Goal: Task Accomplishment & Management: Manage account settings

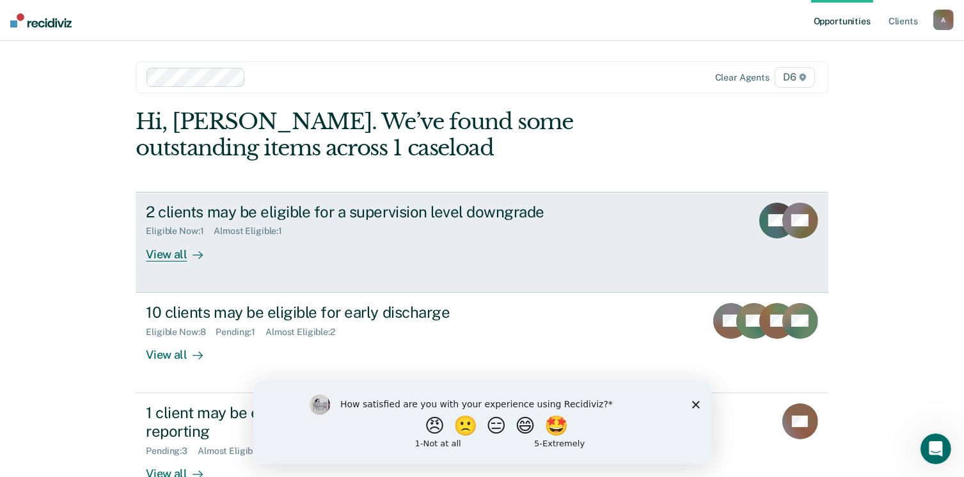
click at [154, 255] on div "View all" at bounding box center [182, 249] width 72 height 25
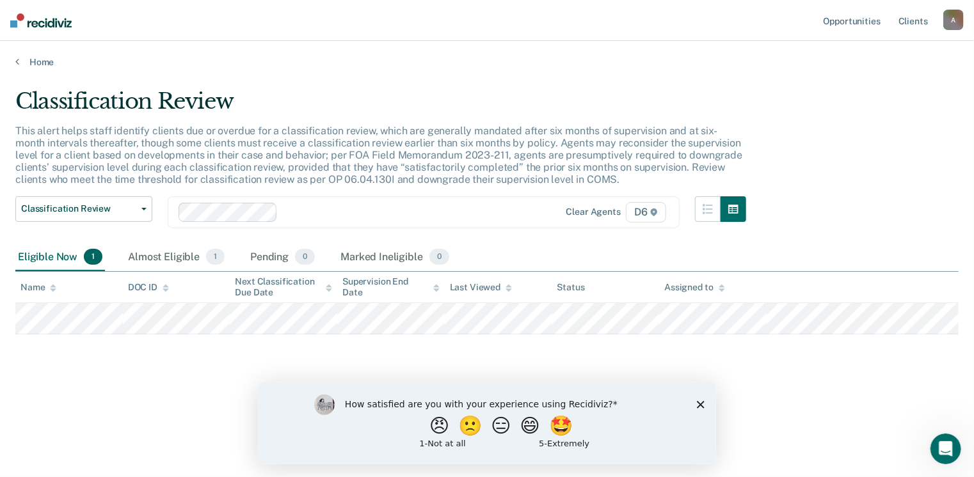
click at [700, 404] on polygon "Close survey" at bounding box center [700, 405] width 8 height 8
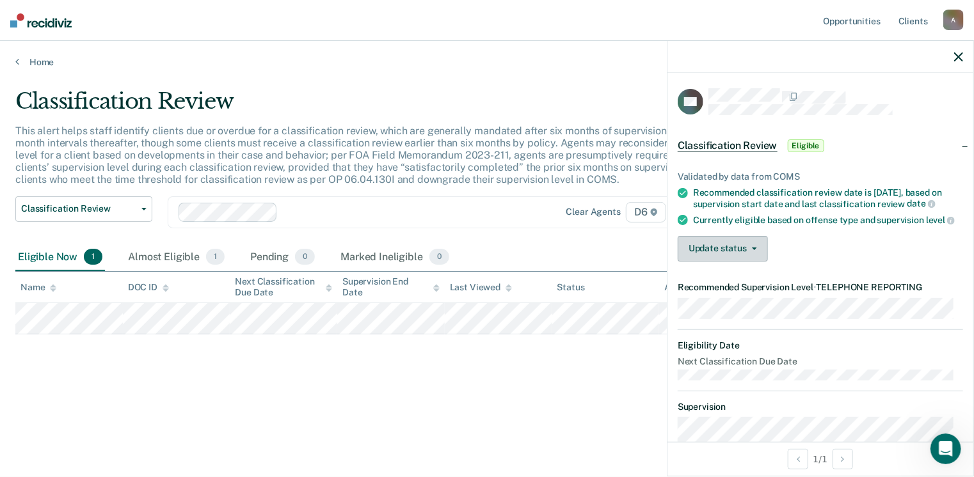
click at [755, 250] on icon "button" at bounding box center [754, 249] width 5 height 3
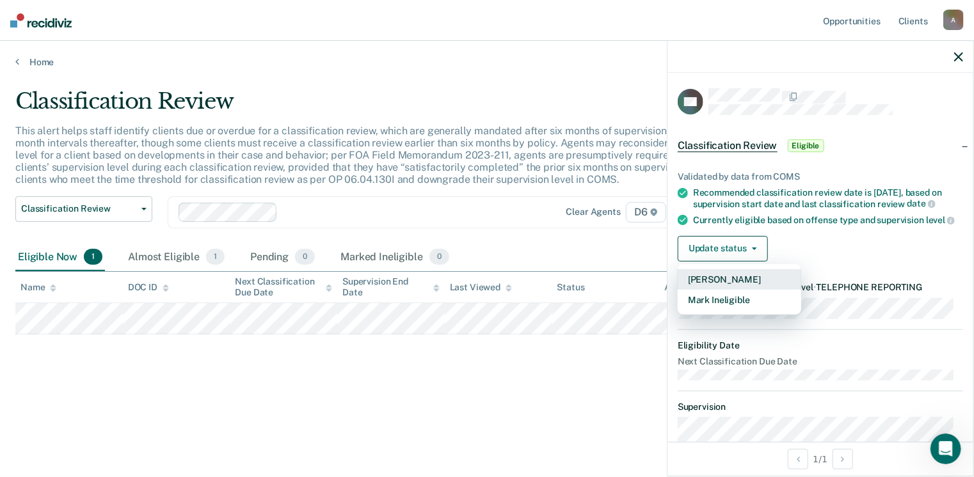
click at [742, 290] on button "[PERSON_NAME]" at bounding box center [740, 279] width 124 height 20
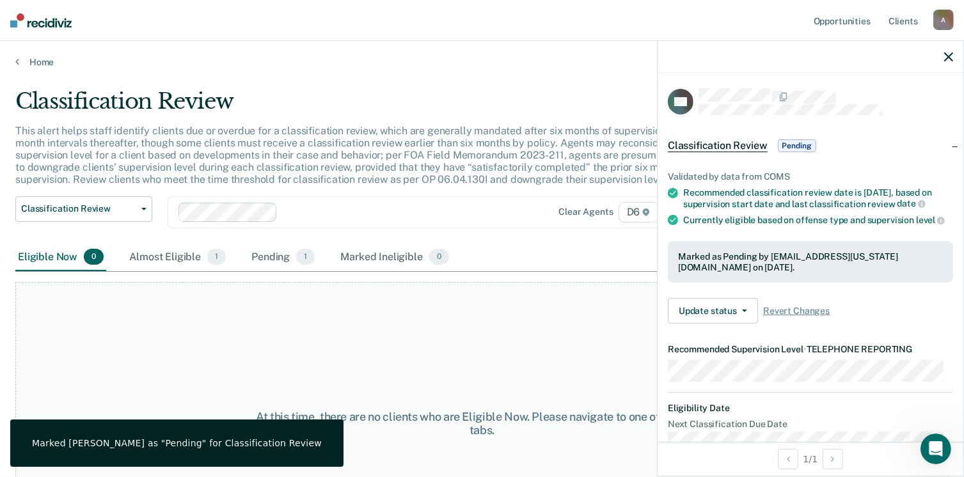
click at [949, 57] on icon "button" at bounding box center [949, 56] width 9 height 9
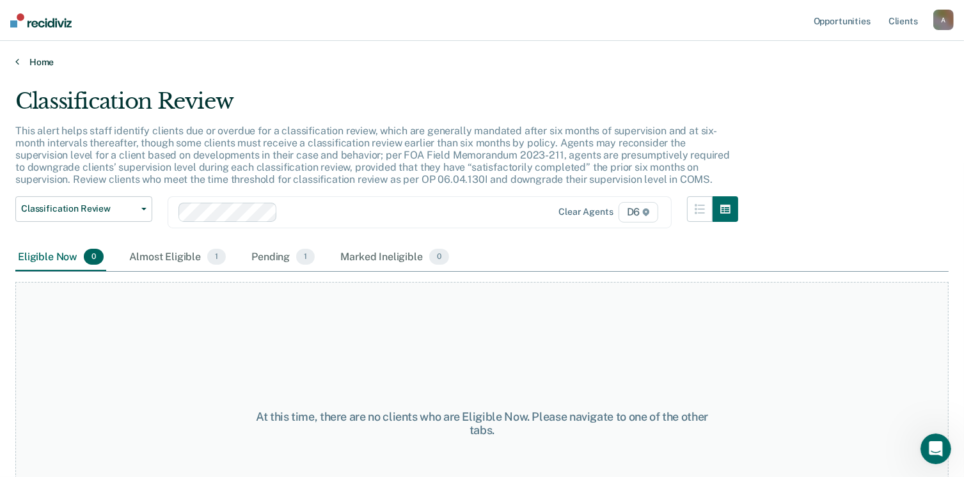
click at [42, 60] on link "Home" at bounding box center [482, 62] width 934 height 12
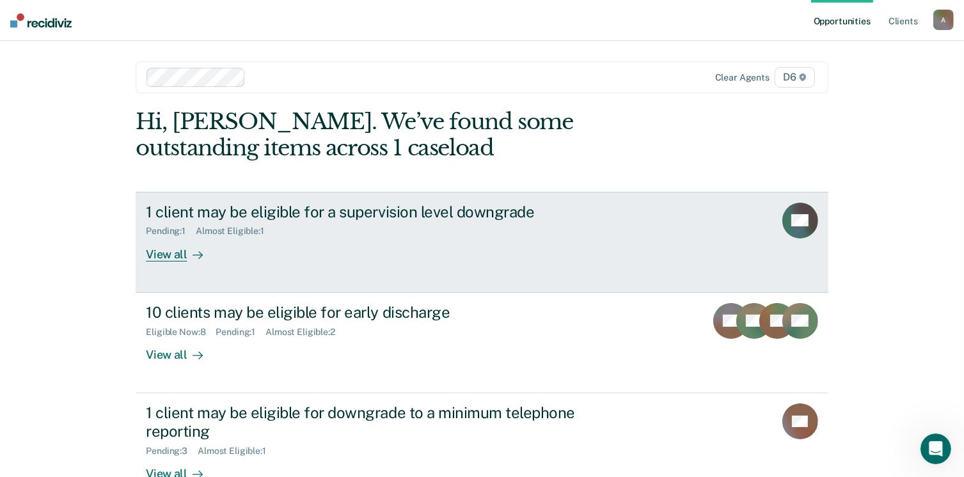
click at [167, 260] on div "View all" at bounding box center [182, 249] width 72 height 25
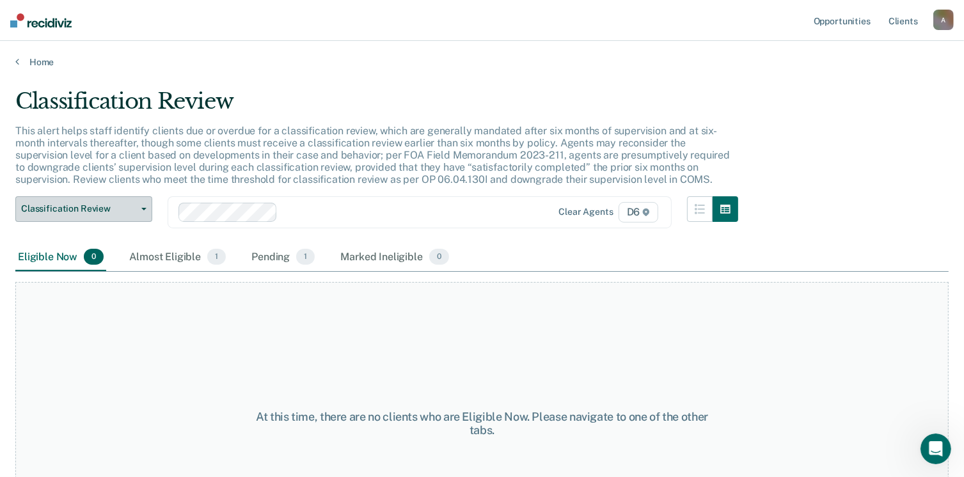
click at [141, 208] on span "button" at bounding box center [141, 209] width 10 height 3
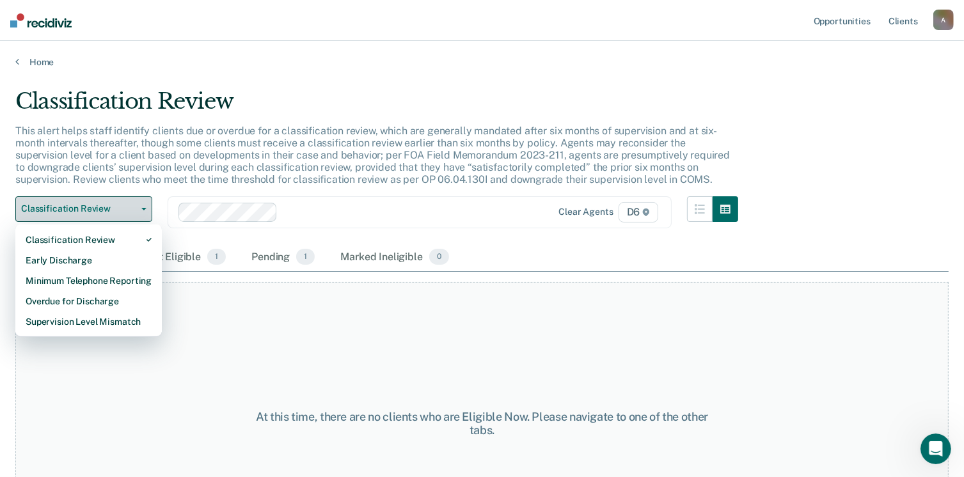
click at [143, 205] on button "Classification Review" at bounding box center [83, 209] width 137 height 26
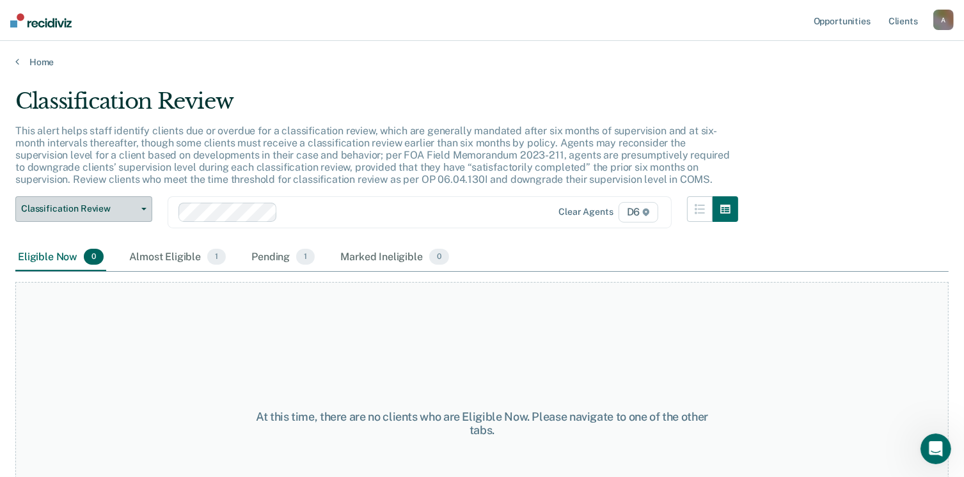
click at [145, 203] on button "Classification Review" at bounding box center [83, 209] width 137 height 26
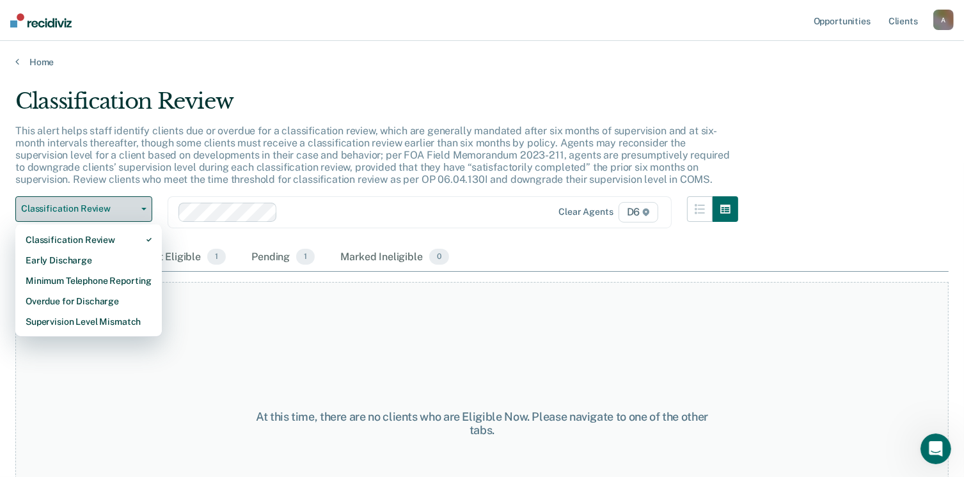
click at [145, 203] on button "Classification Review" at bounding box center [83, 209] width 137 height 26
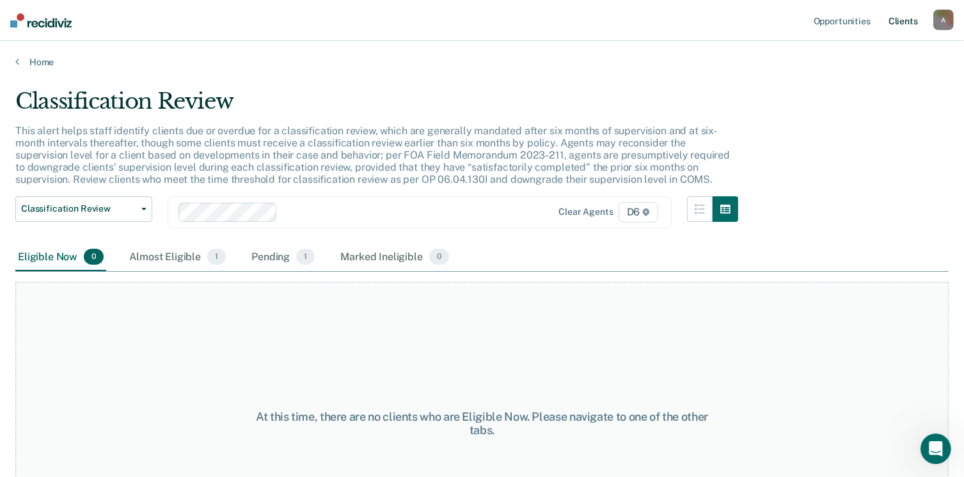
click at [905, 23] on link "Client s" at bounding box center [903, 20] width 35 height 41
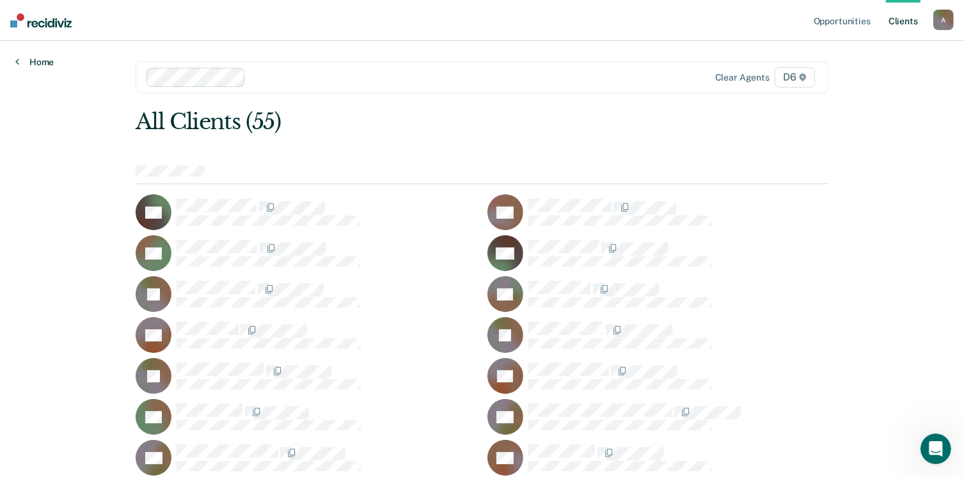
click at [40, 62] on link "Home" at bounding box center [34, 62] width 38 height 12
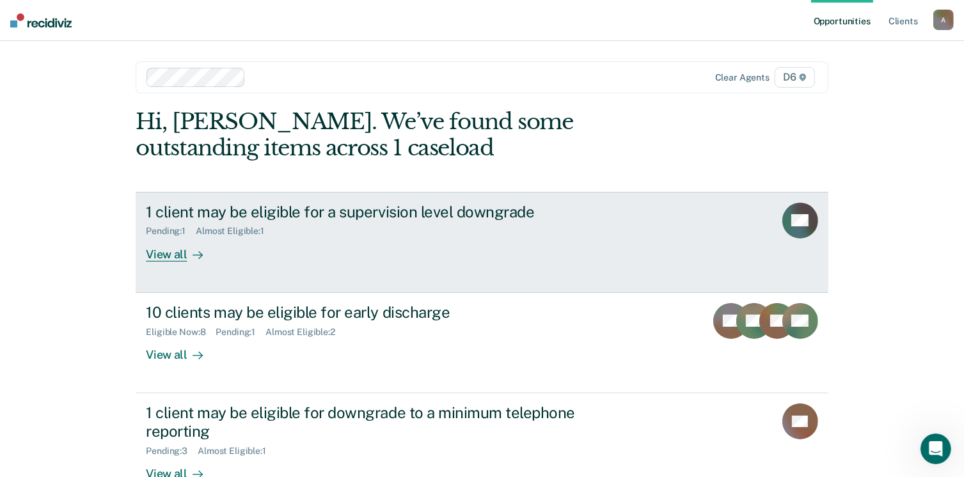
click at [159, 259] on div "View all" at bounding box center [182, 249] width 72 height 25
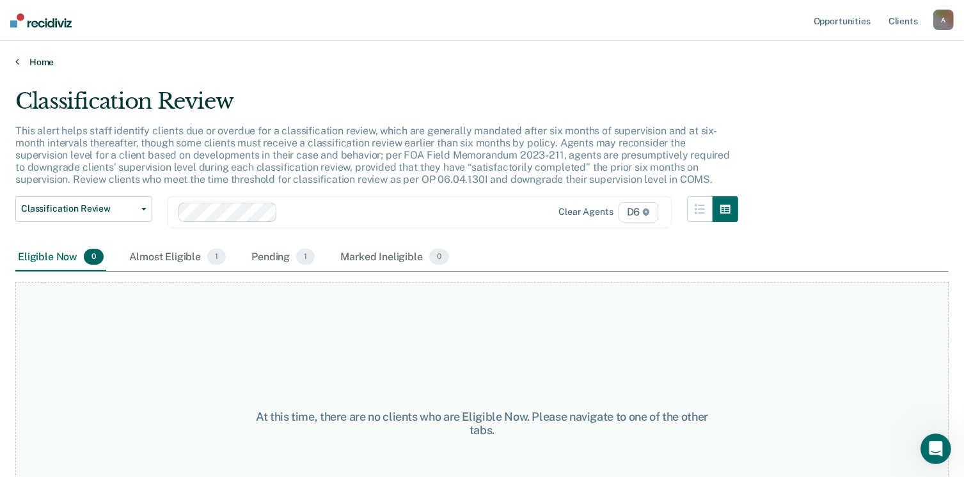
click at [28, 61] on link "Home" at bounding box center [482, 62] width 934 height 12
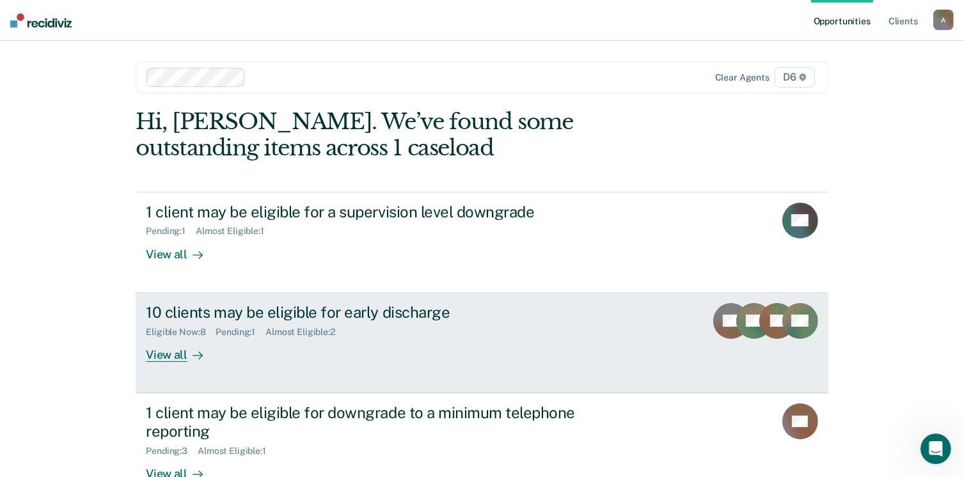
click at [205, 317] on div "10 clients may be eligible for early discharge" at bounding box center [370, 312] width 449 height 19
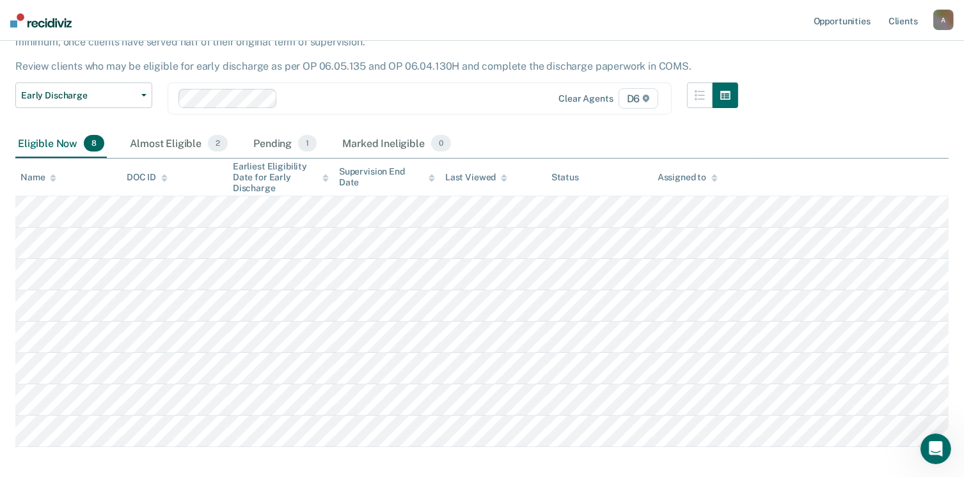
scroll to position [128, 0]
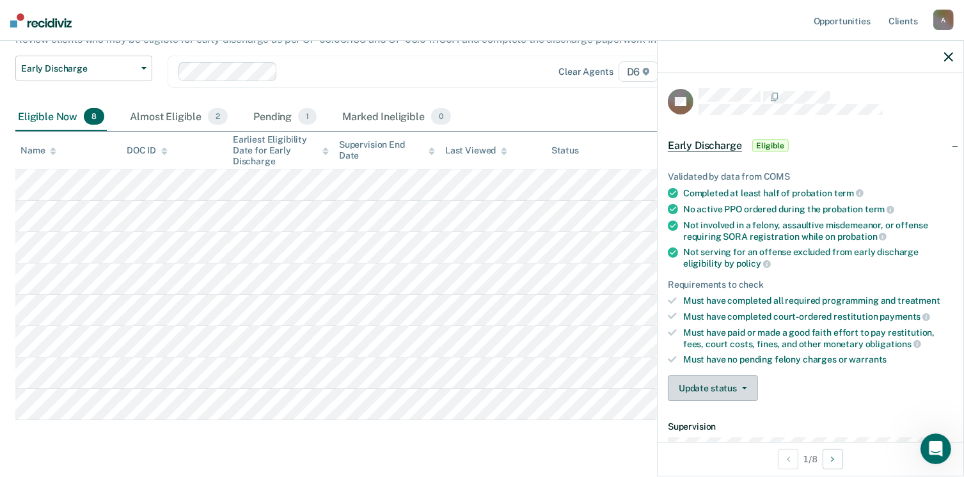
click at [748, 385] on button "Update status" at bounding box center [713, 389] width 90 height 26
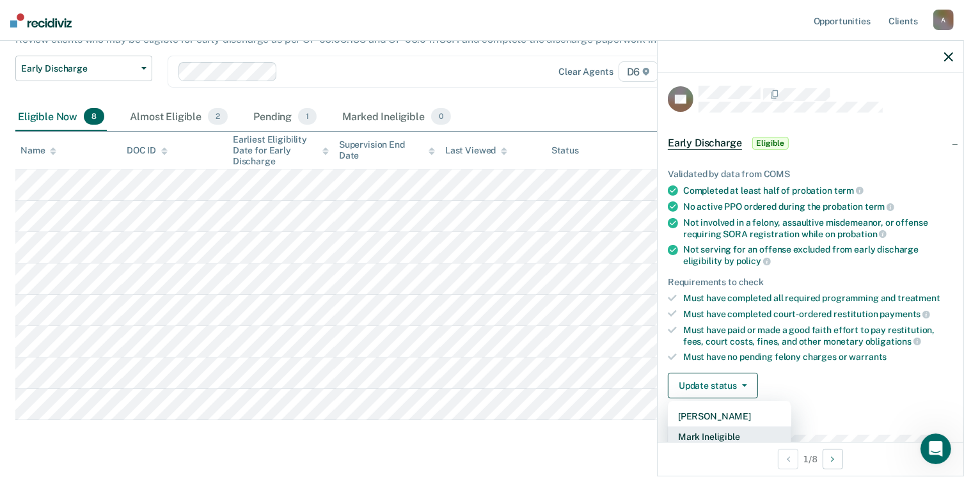
click at [739, 436] on button "Mark Ineligible" at bounding box center [730, 437] width 124 height 20
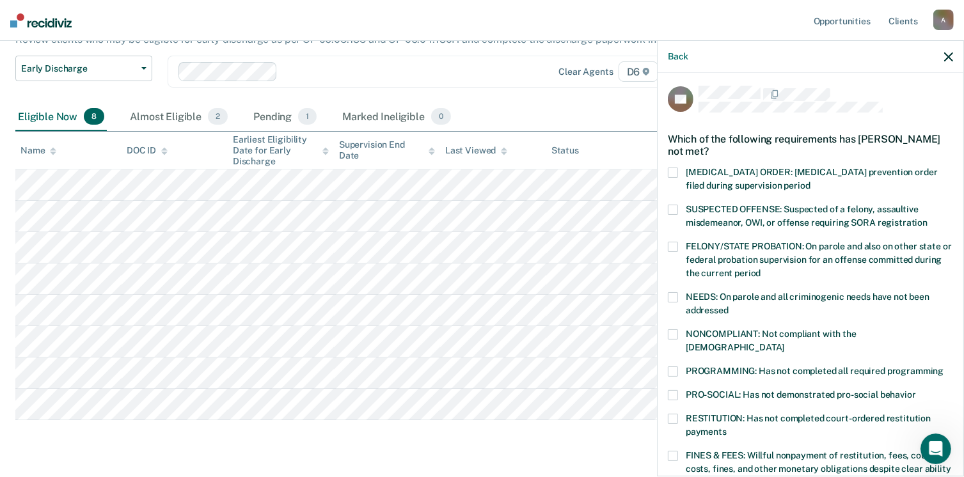
click at [676, 367] on span at bounding box center [673, 372] width 10 height 10
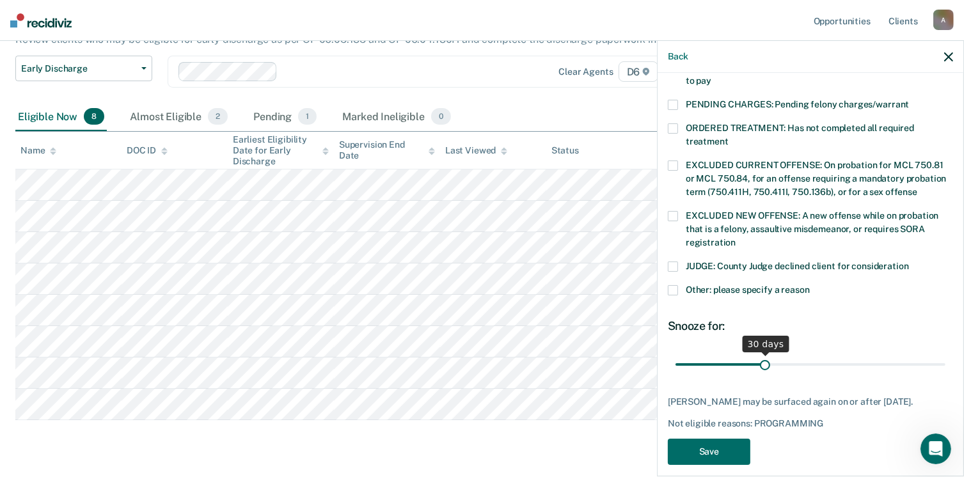
scroll to position [414, 0]
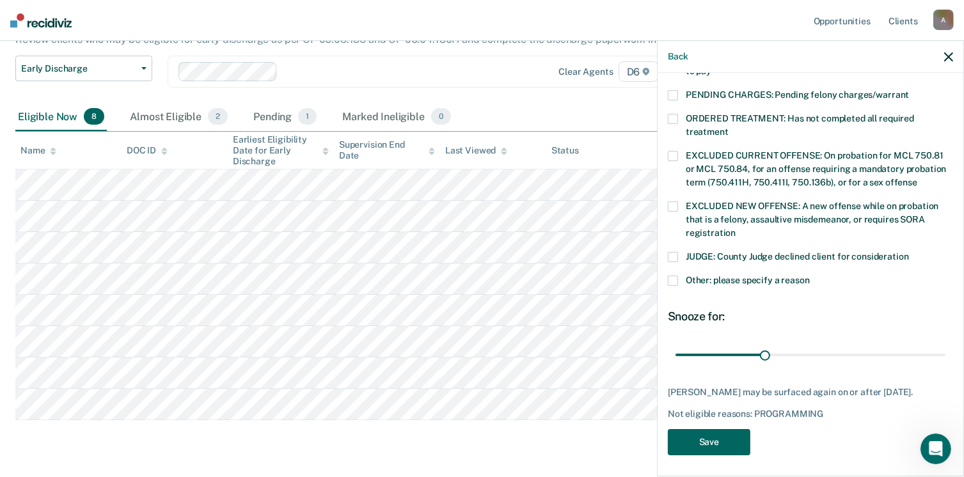
click at [700, 440] on button "Save" at bounding box center [709, 442] width 83 height 26
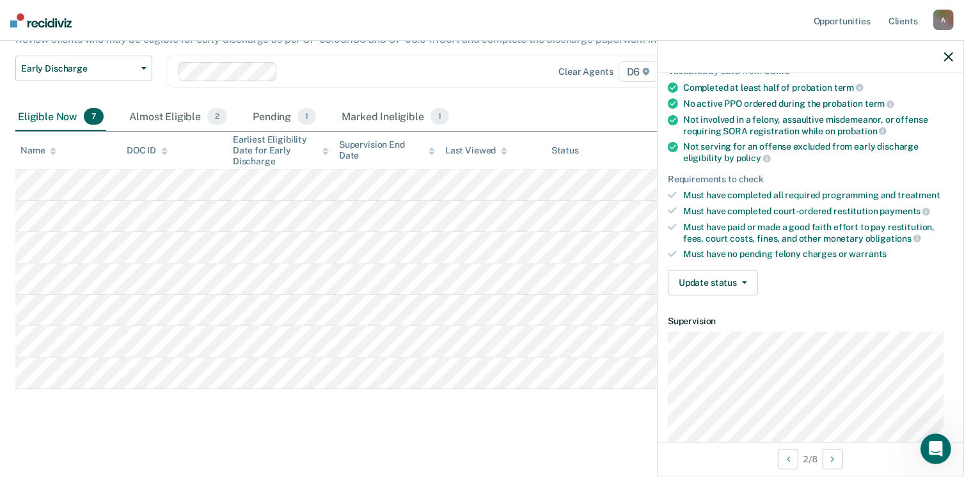
scroll to position [128, 0]
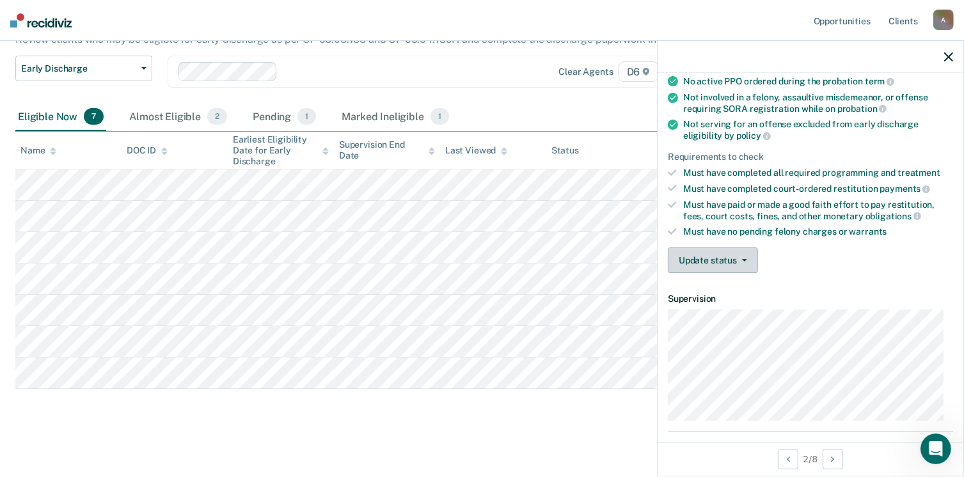
click at [747, 256] on button "Update status" at bounding box center [713, 261] width 90 height 26
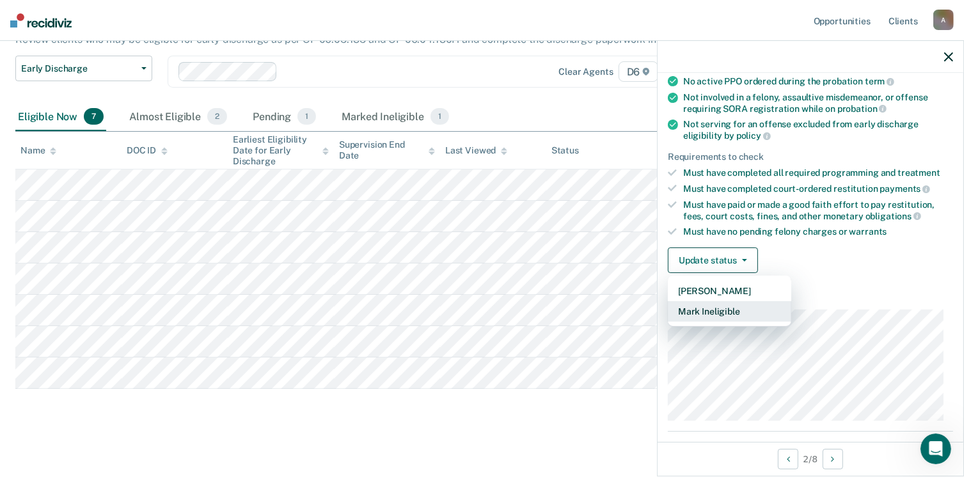
click at [720, 310] on button "Mark Ineligible" at bounding box center [730, 311] width 124 height 20
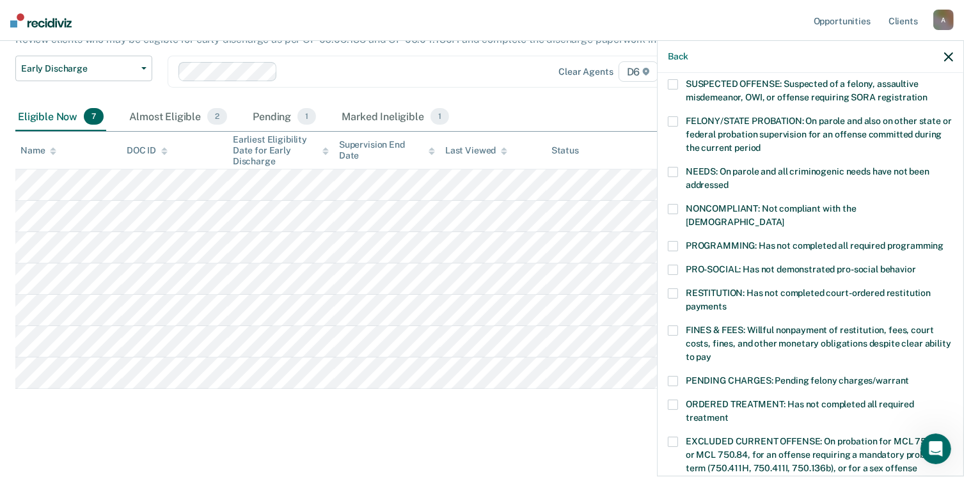
click at [675, 209] on span at bounding box center [673, 209] width 10 height 10
click at [671, 241] on span at bounding box center [673, 246] width 10 height 10
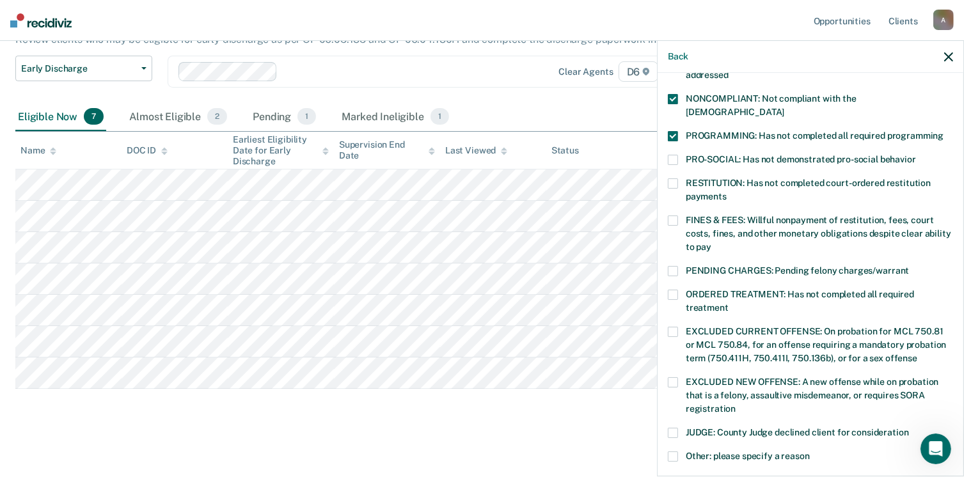
scroll to position [256, 0]
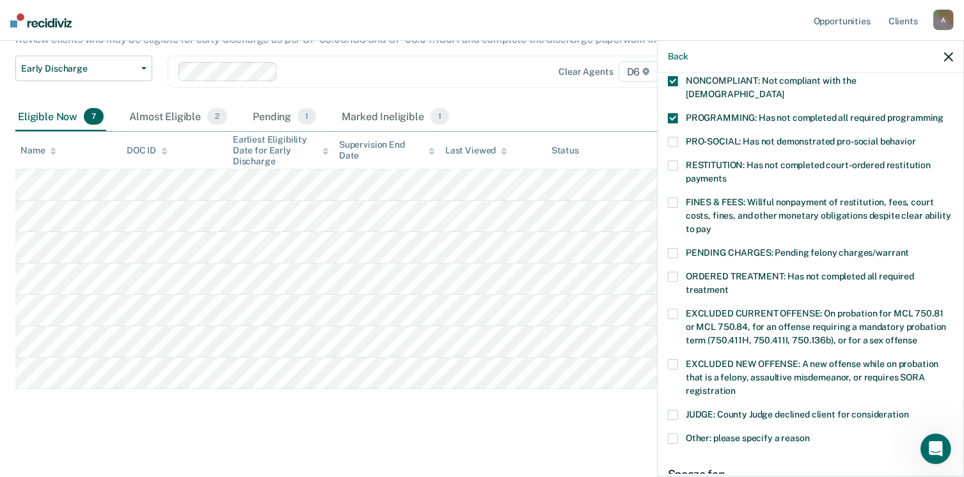
click at [671, 198] on span at bounding box center [673, 203] width 10 height 10
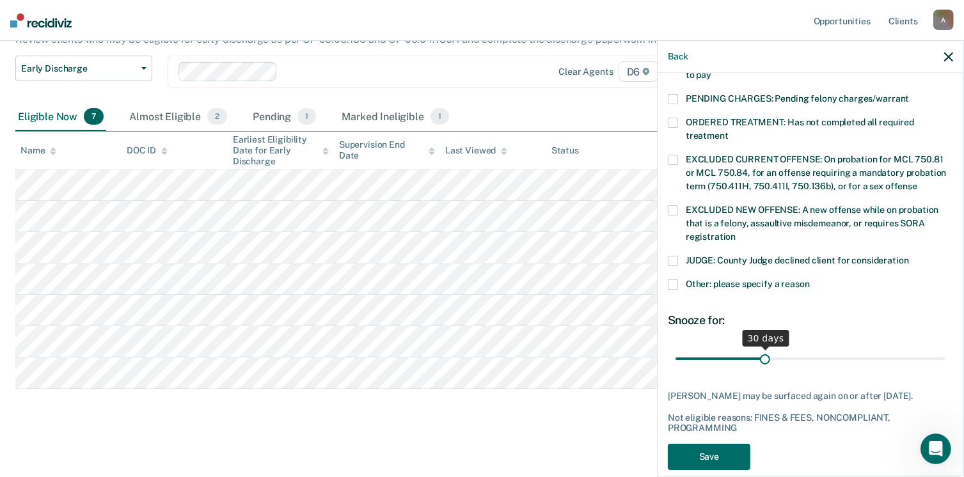
scroll to position [425, 0]
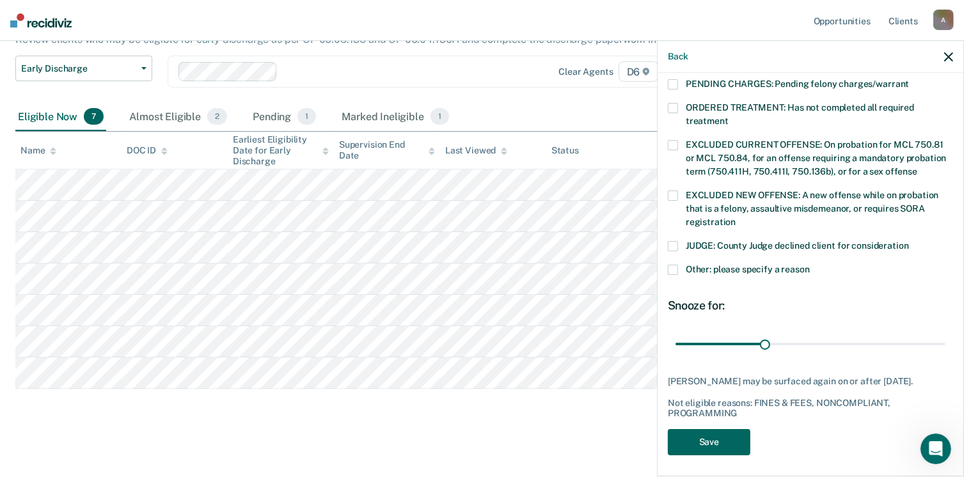
click at [730, 439] on button "Save" at bounding box center [709, 442] width 83 height 26
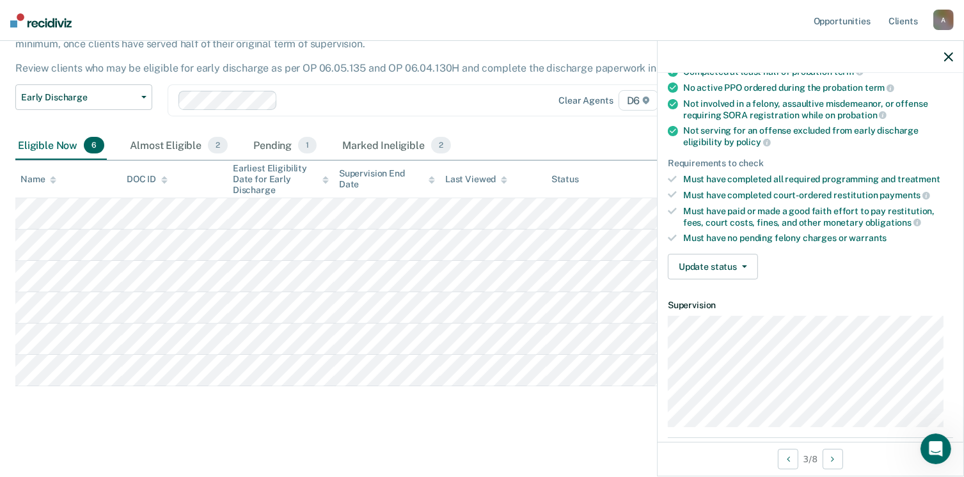
scroll to position [58, 0]
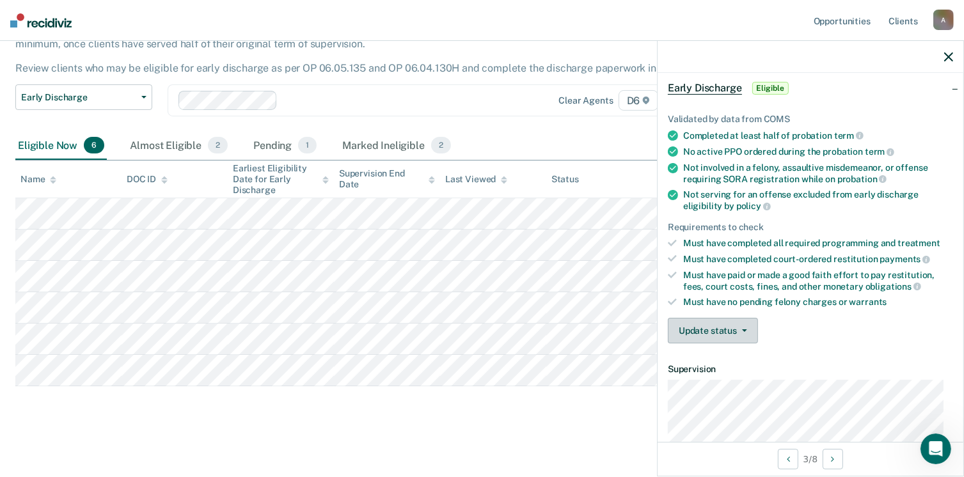
click at [744, 331] on button "Update status" at bounding box center [713, 331] width 90 height 26
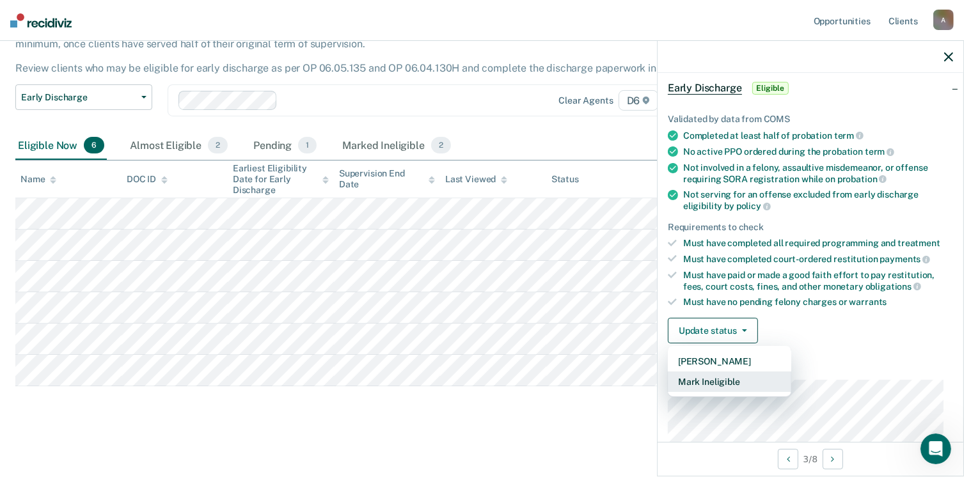
click at [732, 378] on button "Mark Ineligible" at bounding box center [730, 382] width 124 height 20
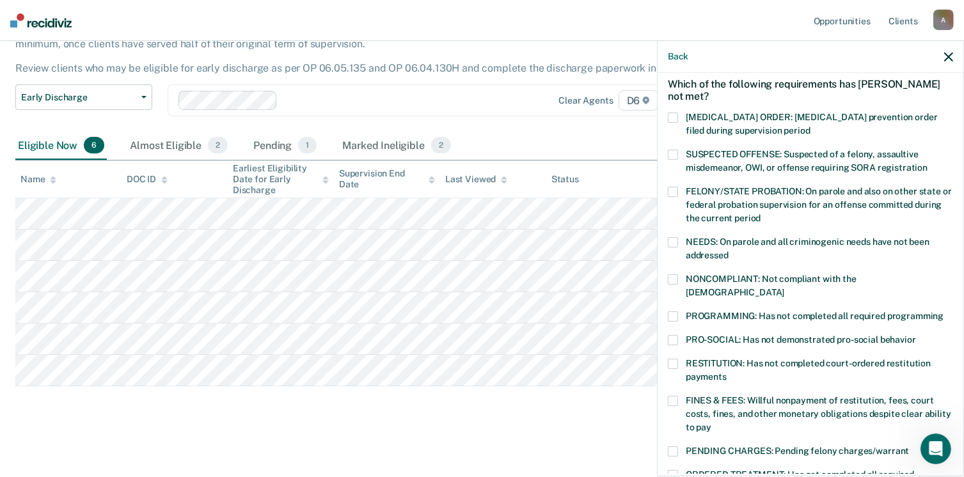
scroll to position [122, 0]
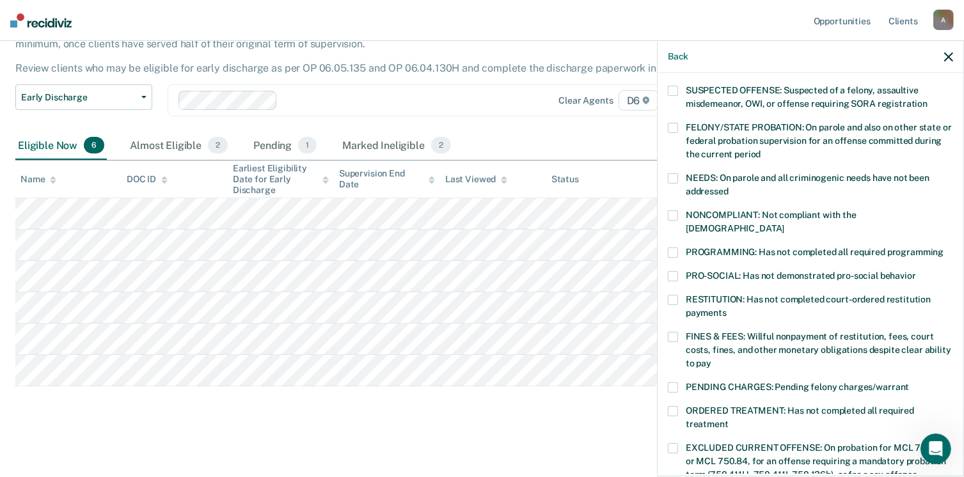
click at [675, 332] on span at bounding box center [673, 337] width 10 height 10
click at [668, 285] on div "JC Which of the following requirements has [PERSON_NAME] not met? [MEDICAL_DATA…" at bounding box center [811, 273] width 306 height 401
click at [671, 295] on span at bounding box center [673, 300] width 10 height 10
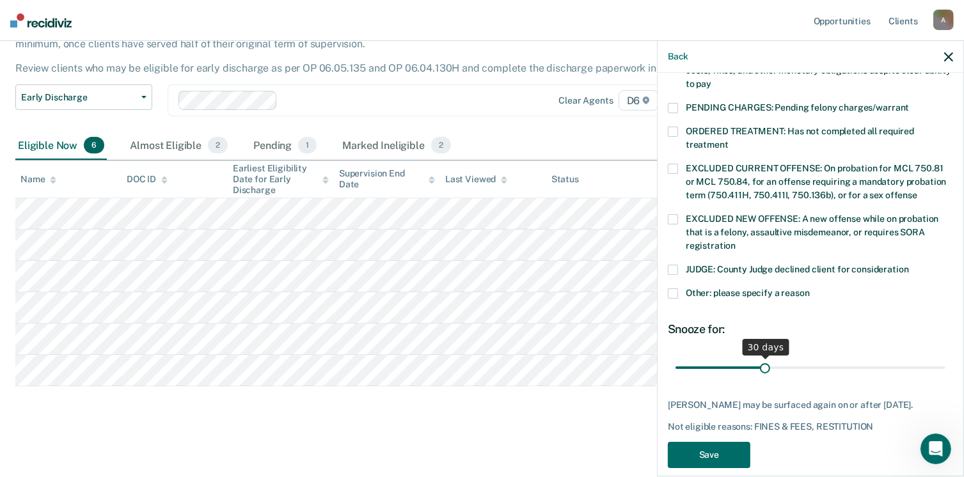
scroll to position [414, 0]
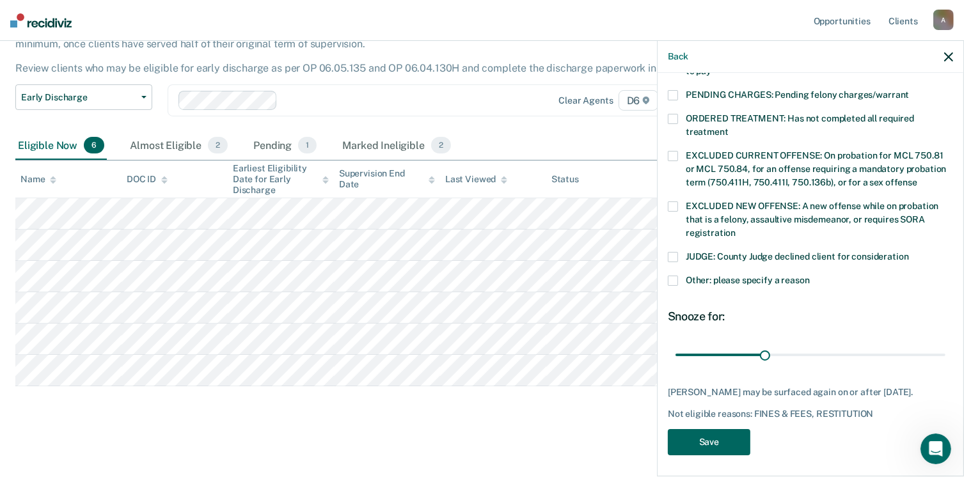
click at [722, 440] on button "Save" at bounding box center [709, 442] width 83 height 26
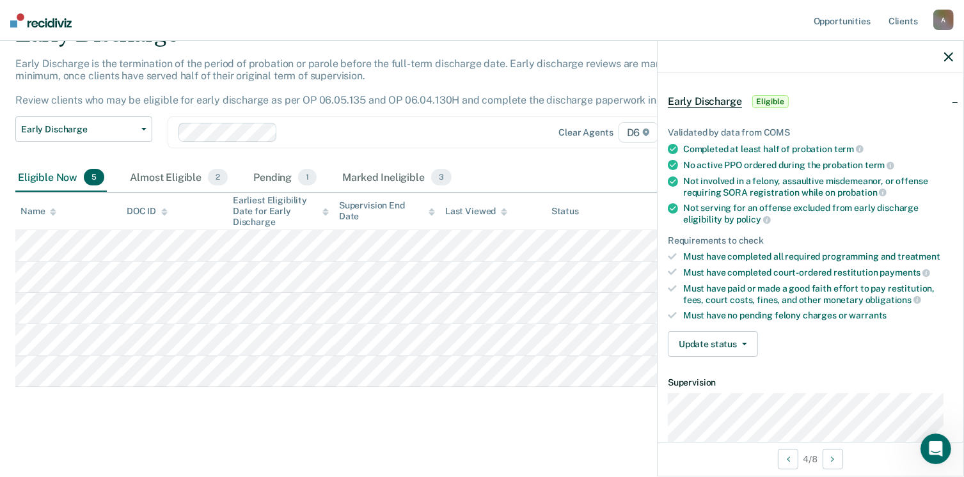
scroll to position [108, 0]
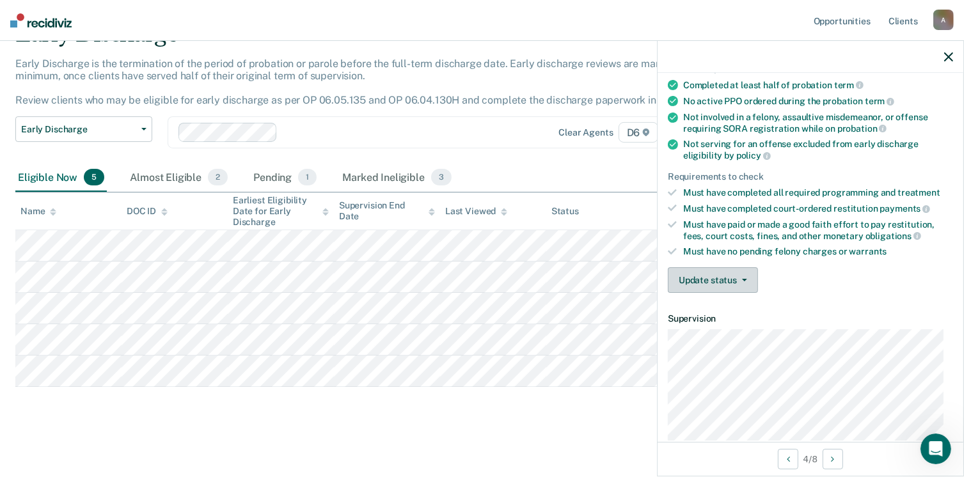
click at [744, 279] on icon "button" at bounding box center [744, 280] width 5 height 3
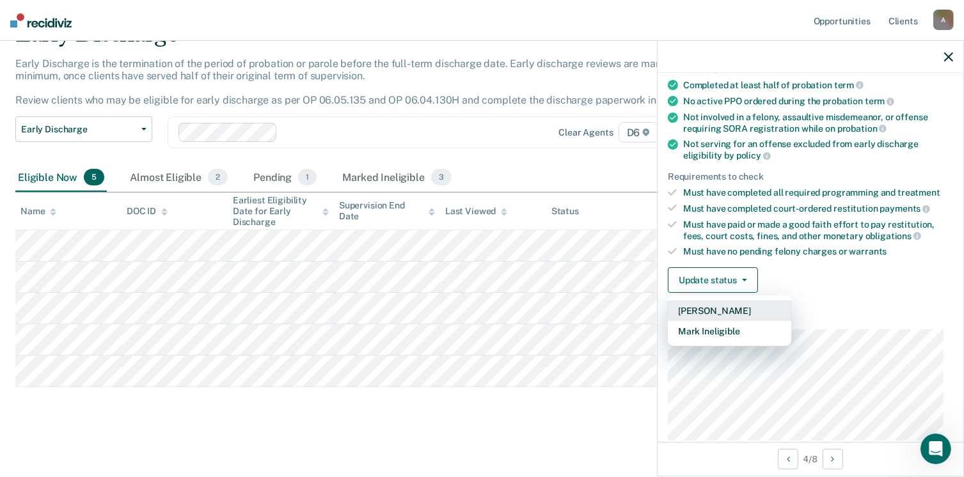
click at [718, 307] on button "[PERSON_NAME]" at bounding box center [730, 311] width 124 height 20
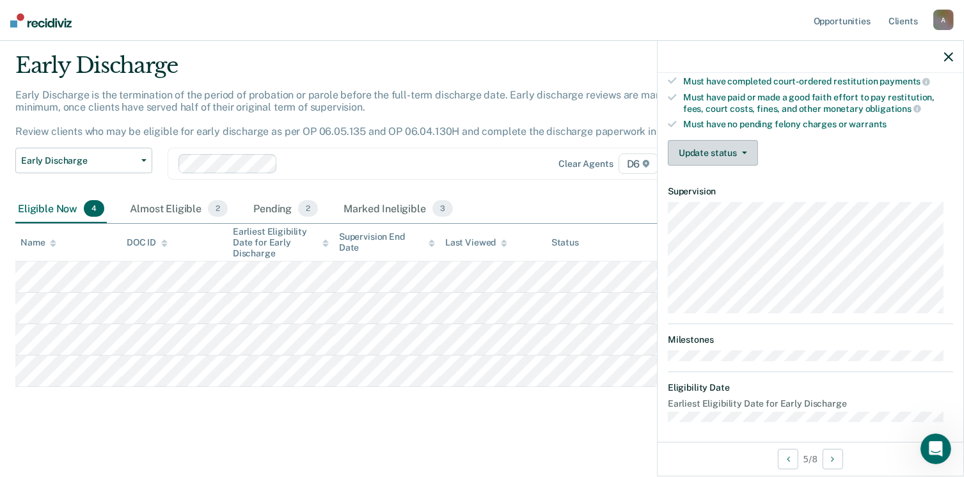
scroll to position [236, 0]
click at [747, 147] on button "Update status" at bounding box center [713, 153] width 90 height 26
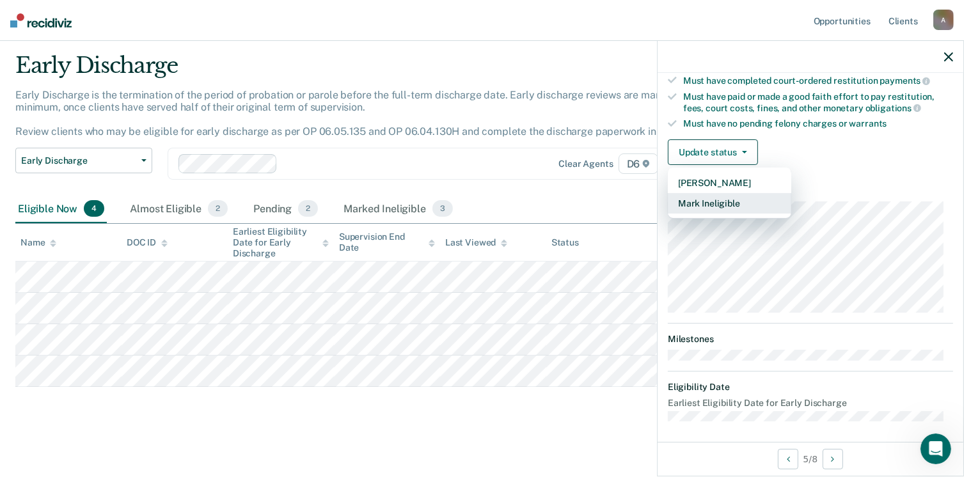
click at [722, 199] on button "Mark Ineligible" at bounding box center [730, 203] width 124 height 20
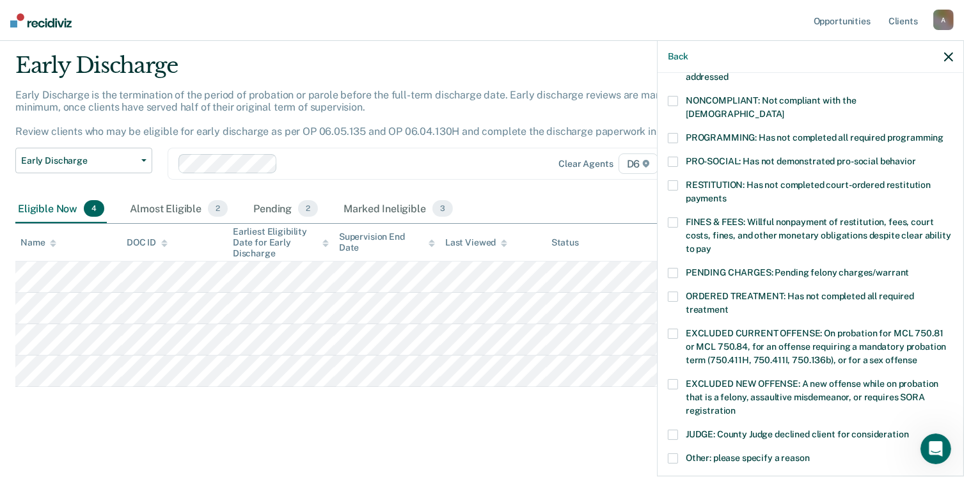
click at [673, 99] on span at bounding box center [673, 101] width 10 height 10
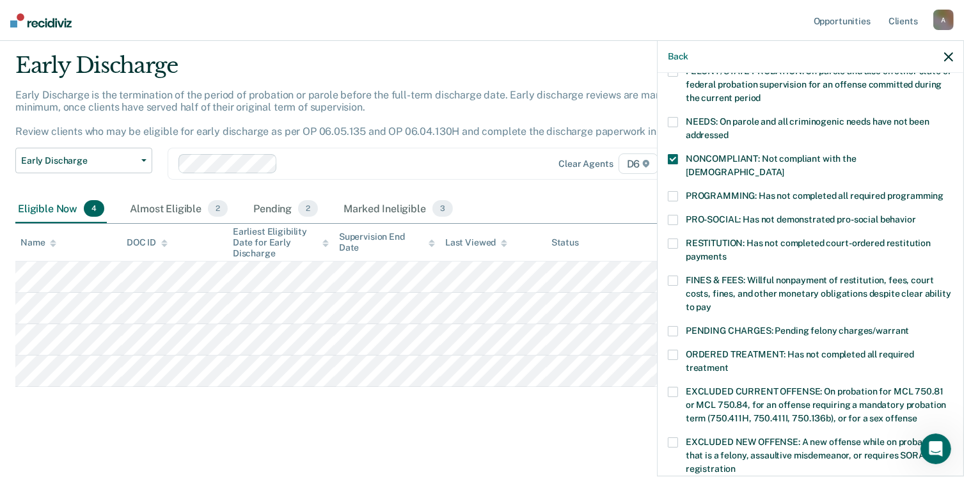
scroll to position [158, 0]
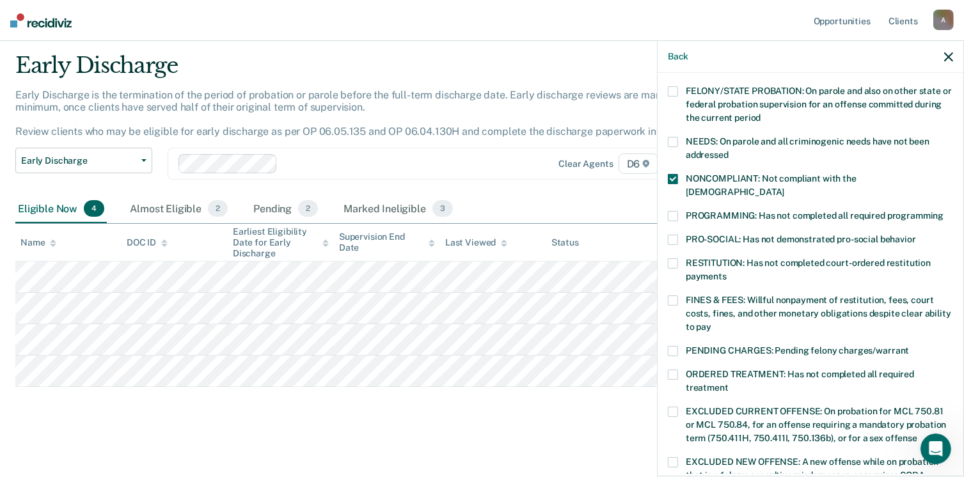
click at [673, 211] on span at bounding box center [673, 216] width 10 height 10
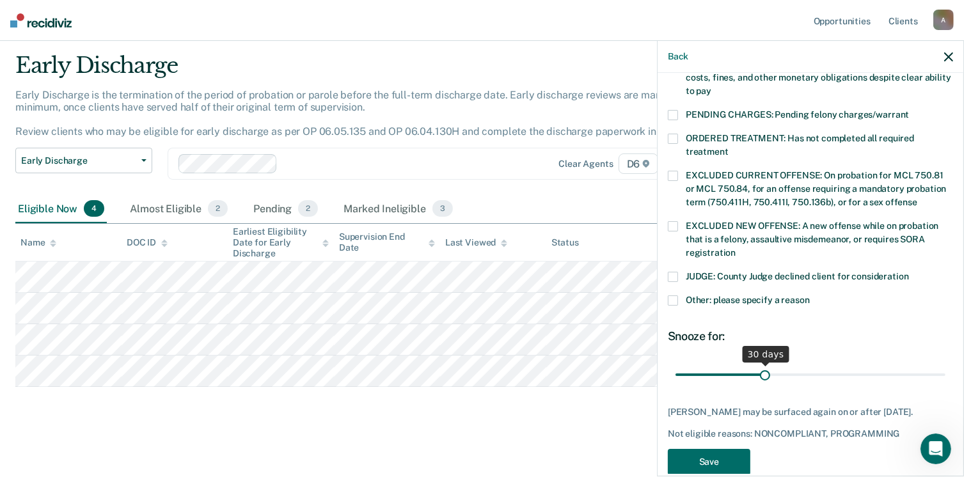
scroll to position [414, 0]
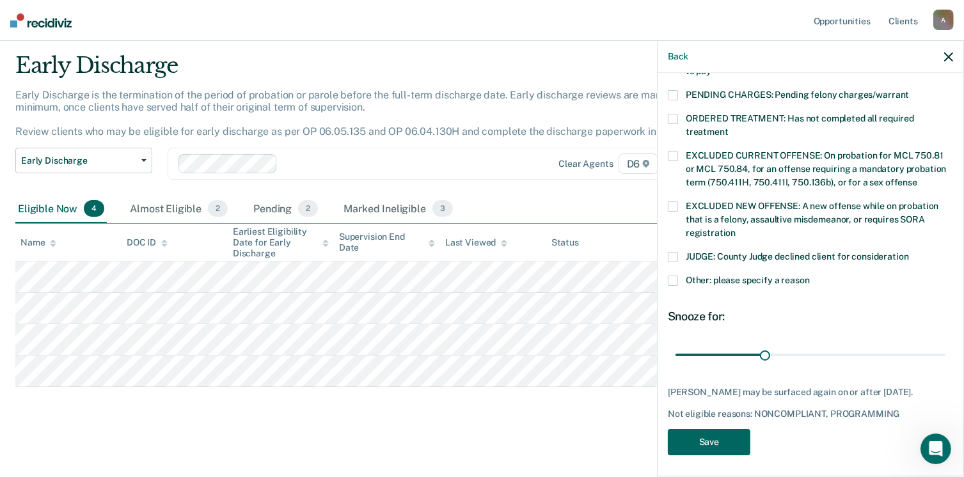
click at [696, 436] on button "Save" at bounding box center [709, 442] width 83 height 26
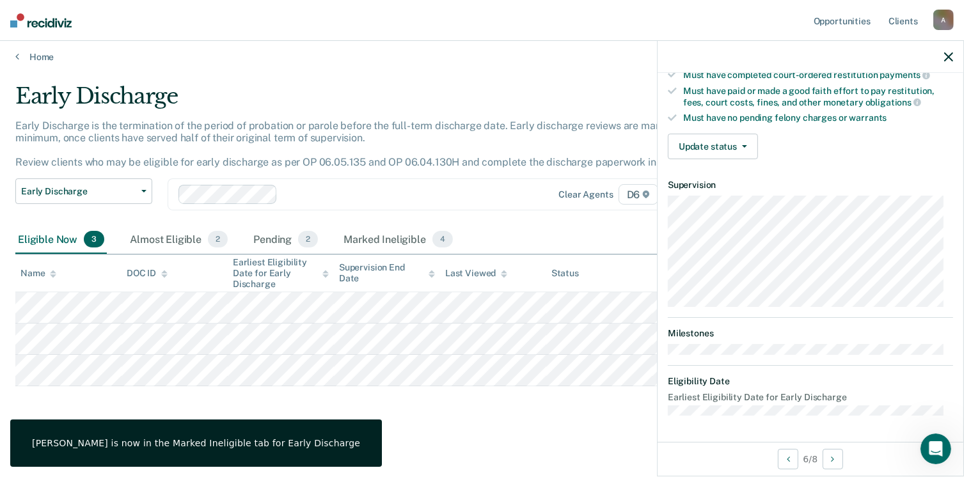
scroll to position [236, 0]
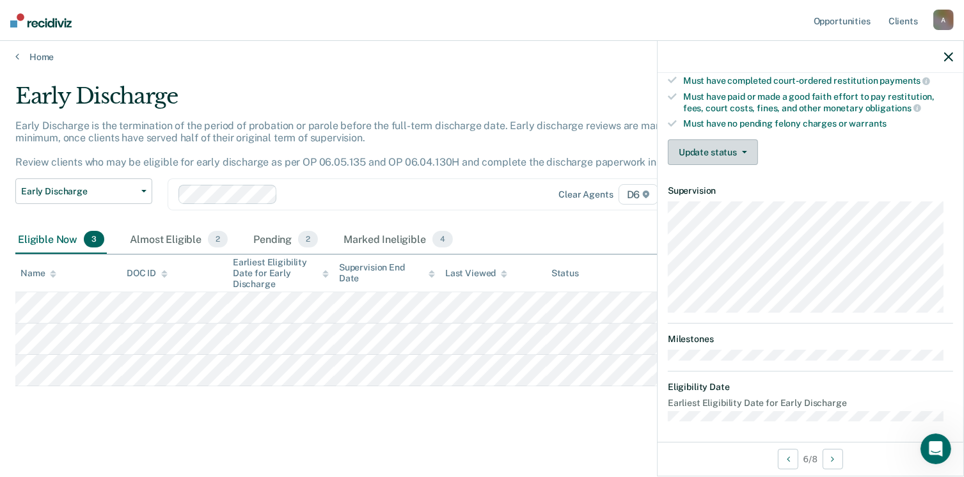
click at [746, 149] on button "Update status" at bounding box center [713, 153] width 90 height 26
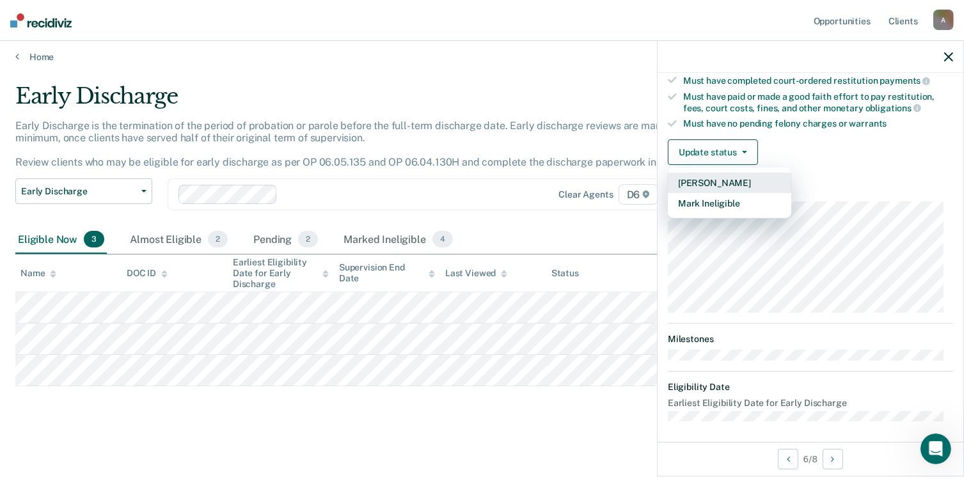
click at [689, 179] on button "[PERSON_NAME]" at bounding box center [730, 183] width 124 height 20
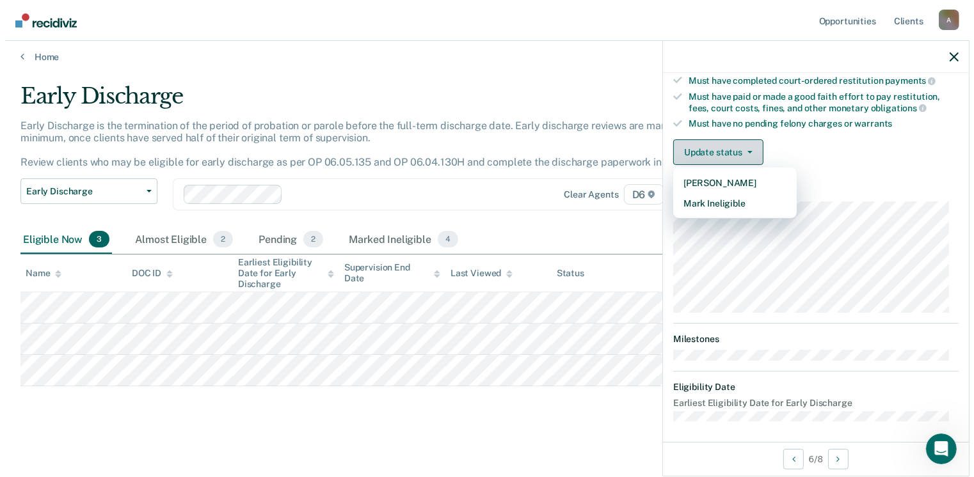
scroll to position [0, 0]
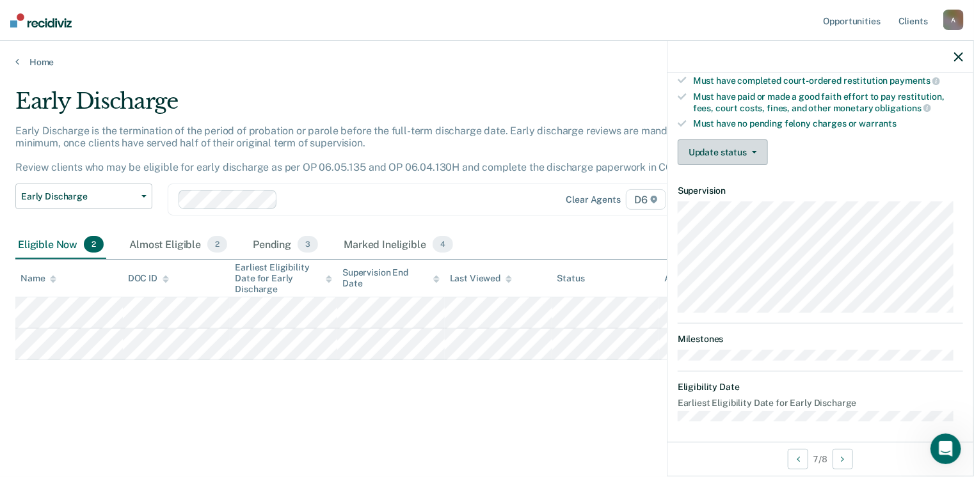
click at [752, 151] on icon "button" at bounding box center [754, 152] width 5 height 3
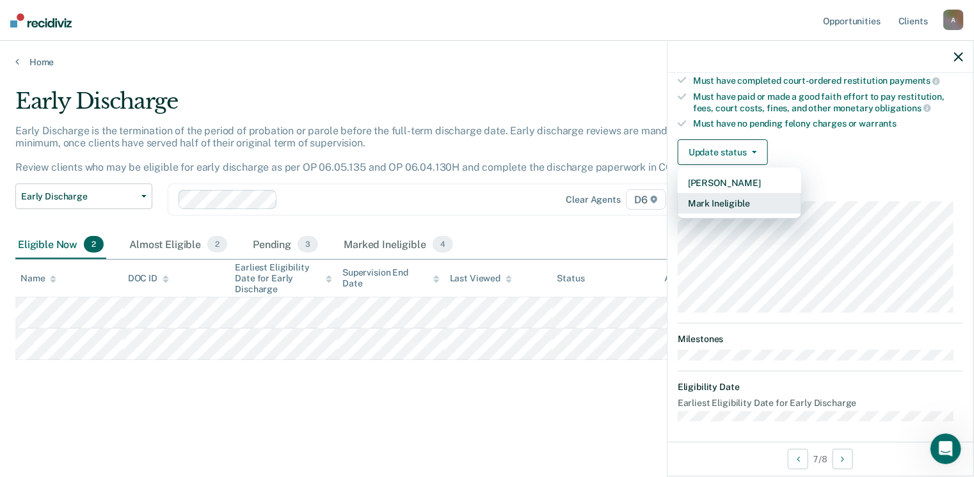
click at [733, 200] on button "Mark Ineligible" at bounding box center [740, 203] width 124 height 20
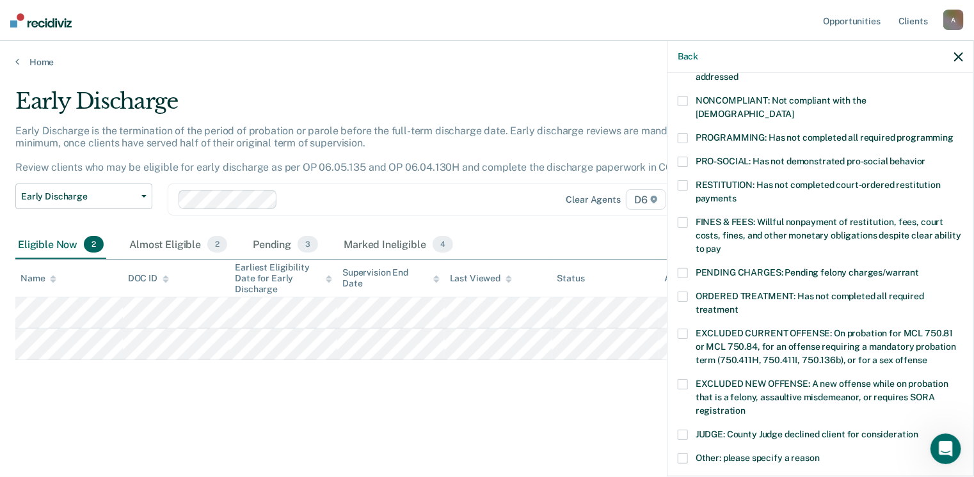
click at [684, 218] on span at bounding box center [683, 223] width 10 height 10
click at [681, 96] on span at bounding box center [683, 101] width 10 height 10
click at [684, 133] on span at bounding box center [683, 138] width 10 height 10
click at [684, 268] on span at bounding box center [683, 273] width 10 height 10
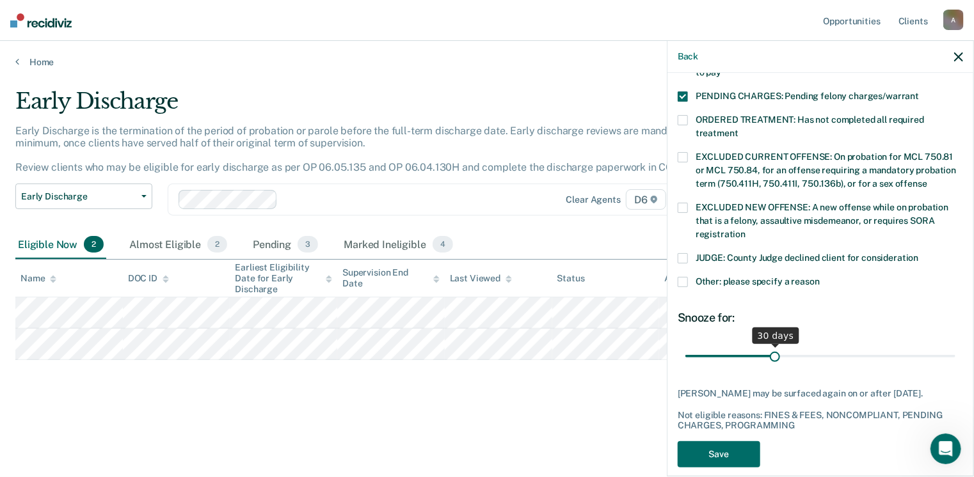
scroll to position [425, 0]
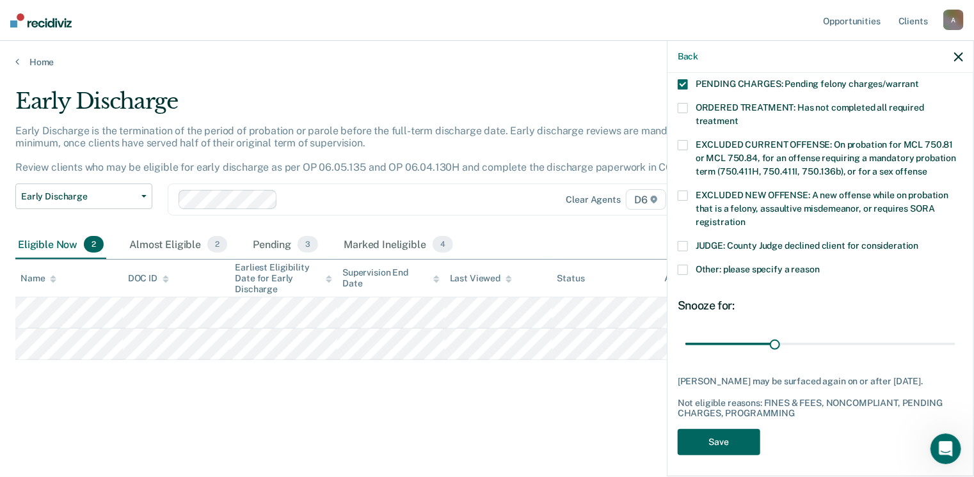
click at [704, 442] on button "Save" at bounding box center [719, 442] width 83 height 26
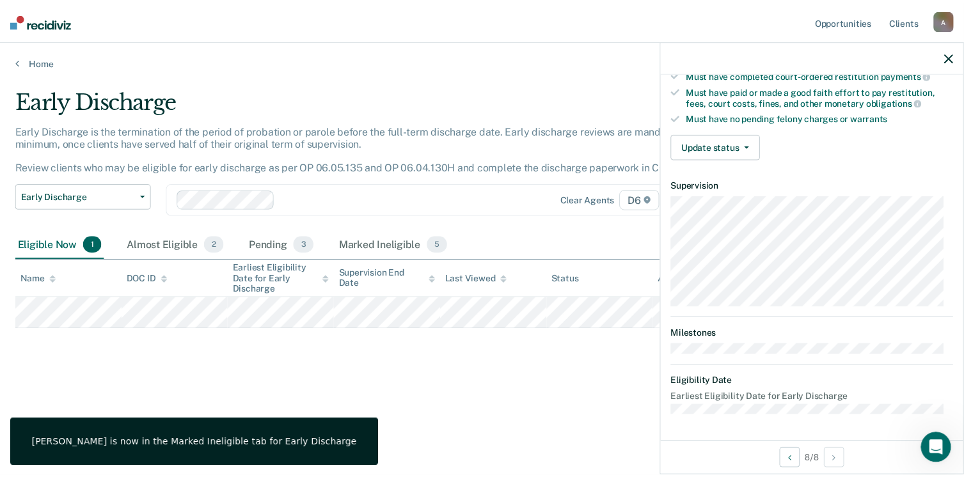
scroll to position [236, 0]
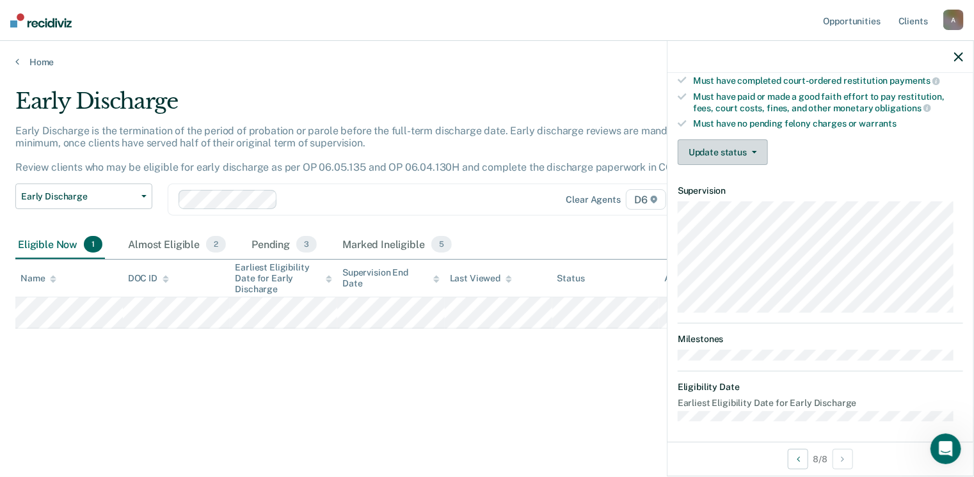
click at [753, 145] on button "Update status" at bounding box center [723, 153] width 90 height 26
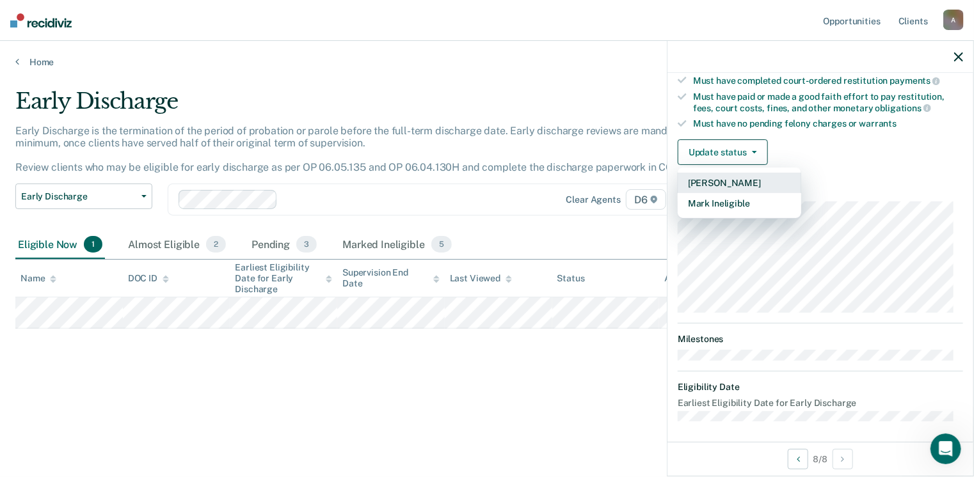
click at [730, 179] on button "[PERSON_NAME]" at bounding box center [740, 183] width 124 height 20
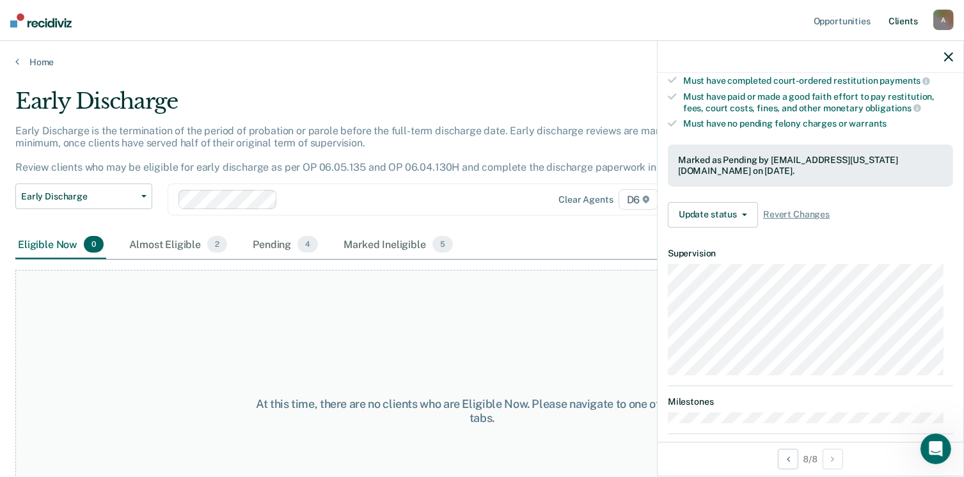
click at [899, 21] on link "Client s" at bounding box center [903, 20] width 35 height 41
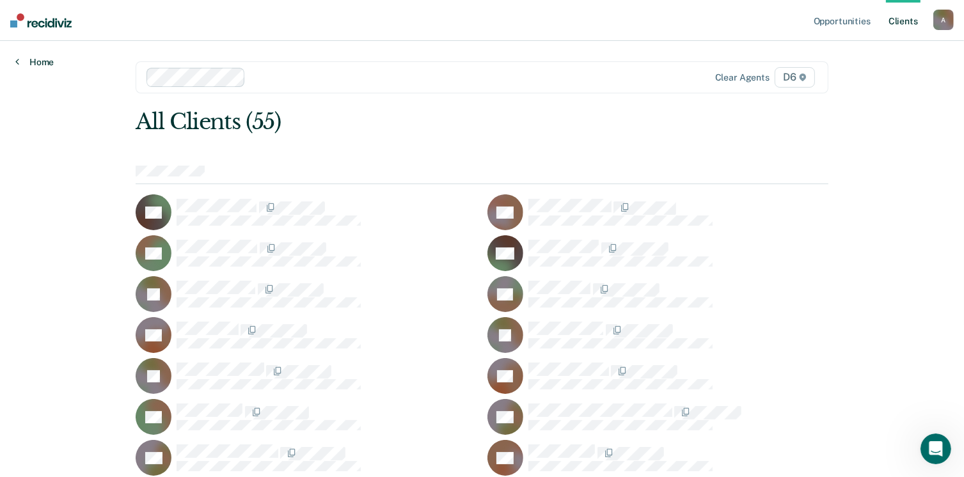
click at [37, 61] on link "Home" at bounding box center [34, 62] width 38 height 12
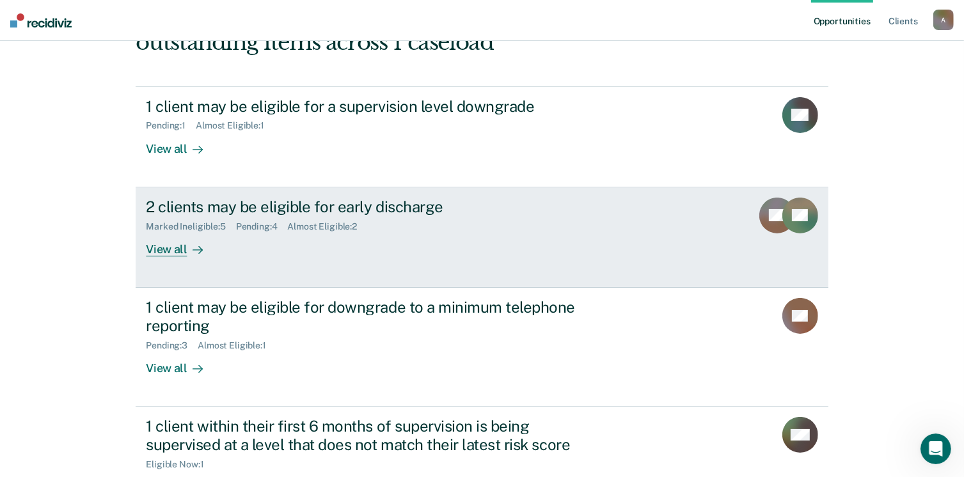
scroll to position [128, 0]
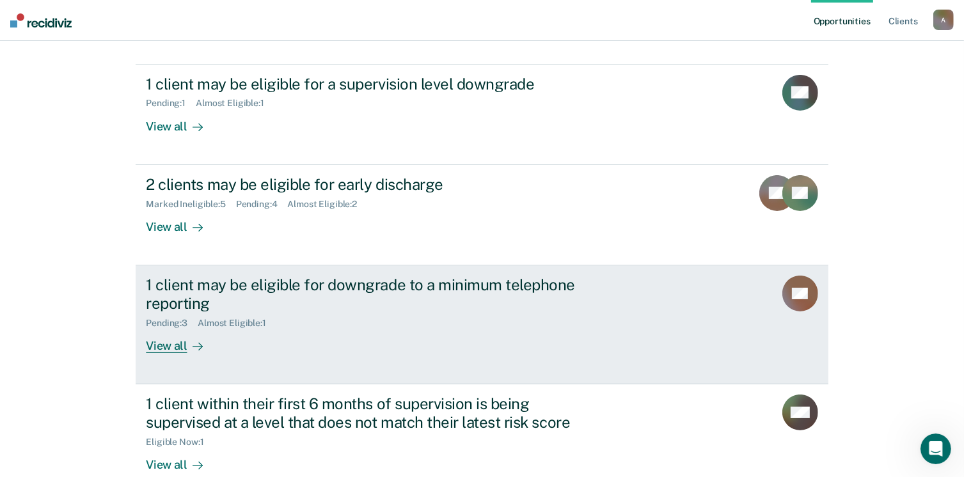
click at [325, 285] on div "1 client may be eligible for downgrade to a minimum telephone reporting" at bounding box center [370, 294] width 449 height 37
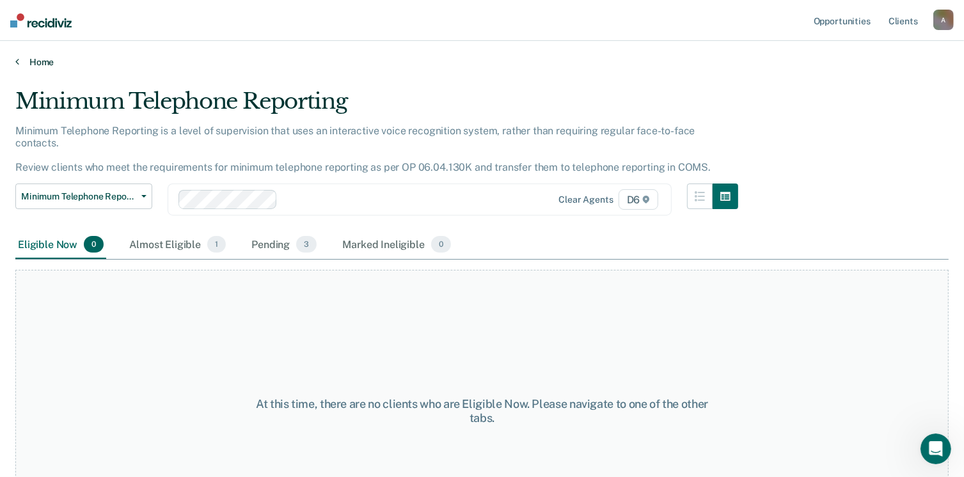
click at [28, 61] on link "Home" at bounding box center [482, 62] width 934 height 12
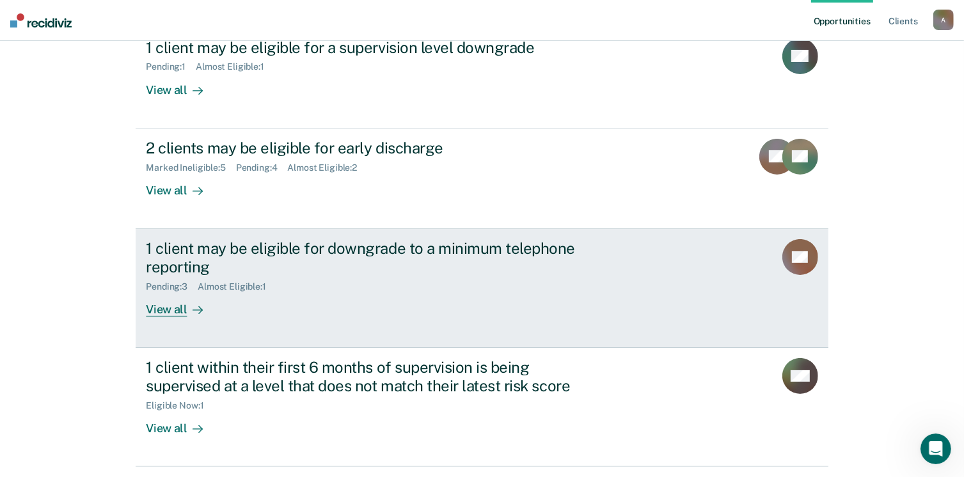
scroll to position [192, 0]
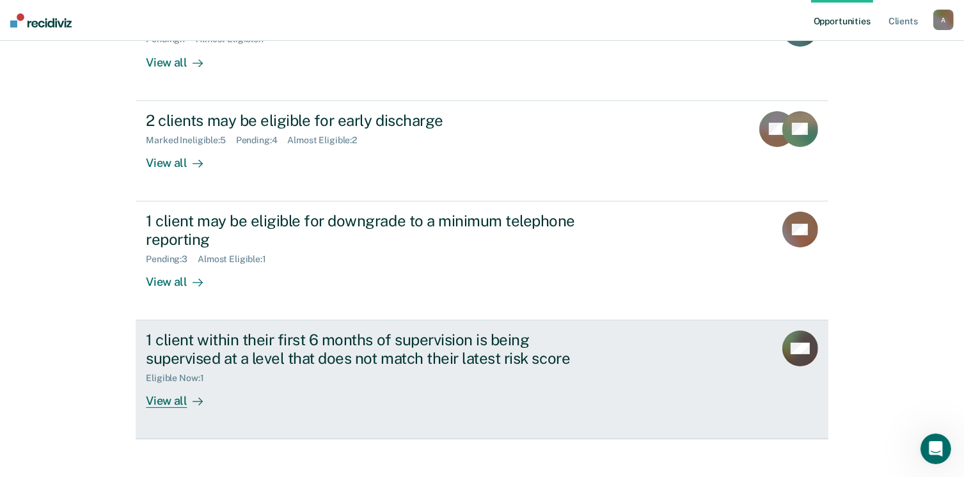
click at [360, 348] on div "1 client within their first 6 months of supervision is being supervised at a le…" at bounding box center [370, 349] width 449 height 37
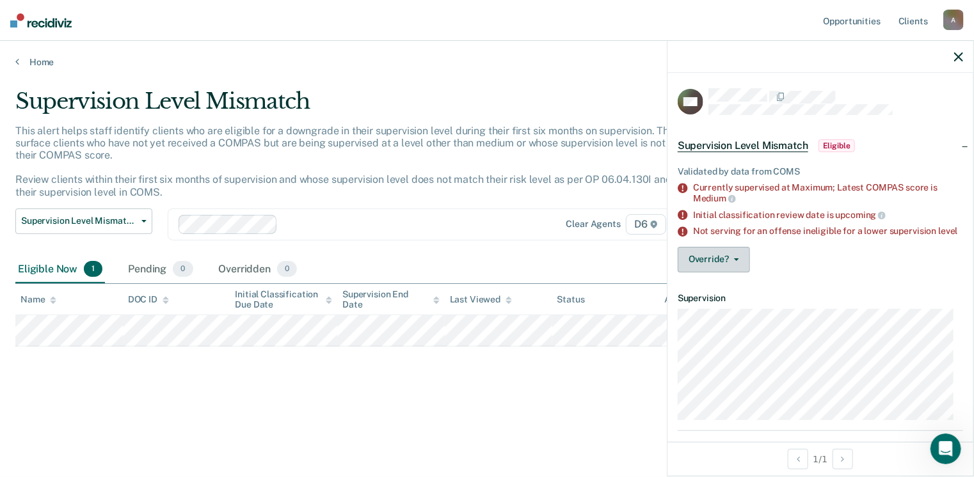
click at [737, 261] on icon "button" at bounding box center [736, 260] width 5 height 3
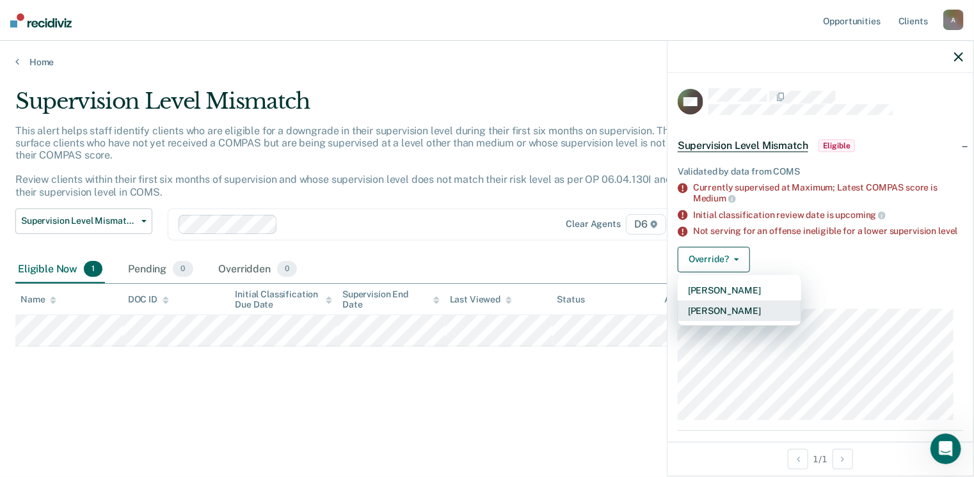
click at [723, 321] on button "[PERSON_NAME]" at bounding box center [740, 311] width 124 height 20
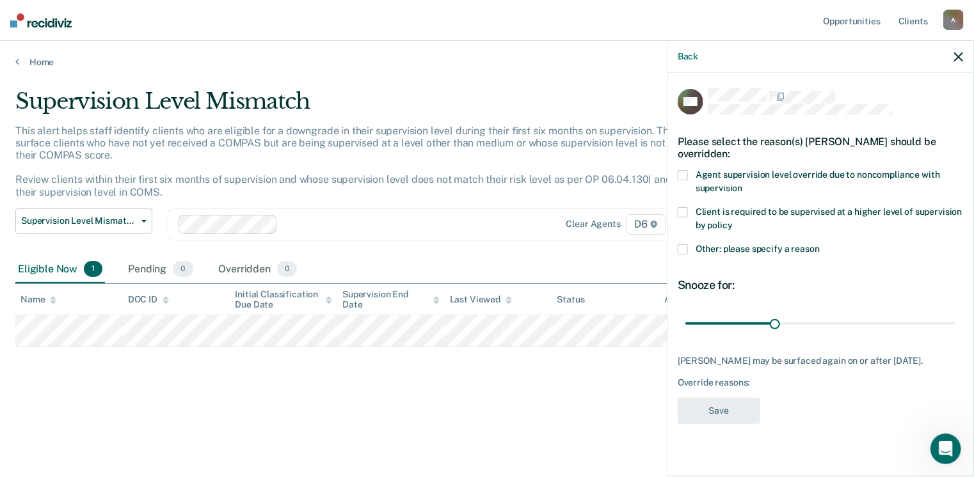
click at [681, 170] on span at bounding box center [683, 175] width 10 height 10
click at [714, 398] on button "Save" at bounding box center [719, 411] width 83 height 26
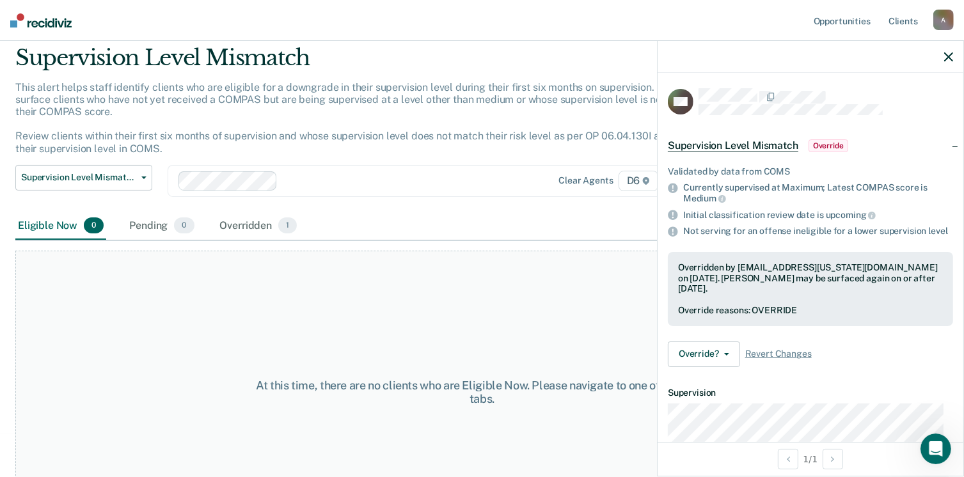
scroll to position [64, 0]
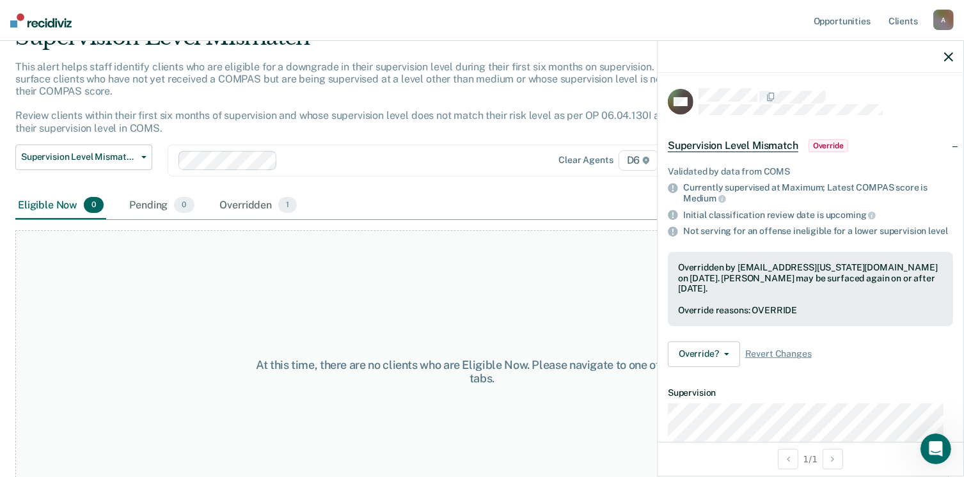
click at [945, 54] on icon "button" at bounding box center [949, 56] width 9 height 9
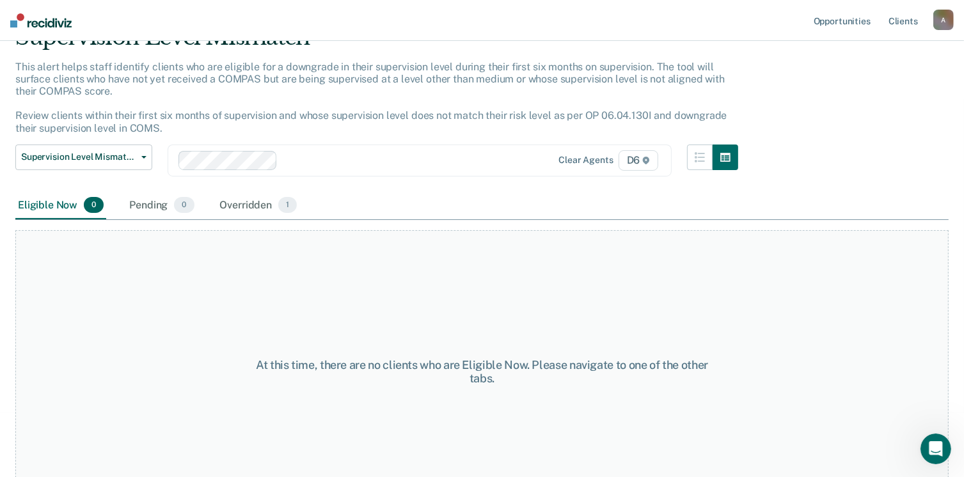
scroll to position [0, 0]
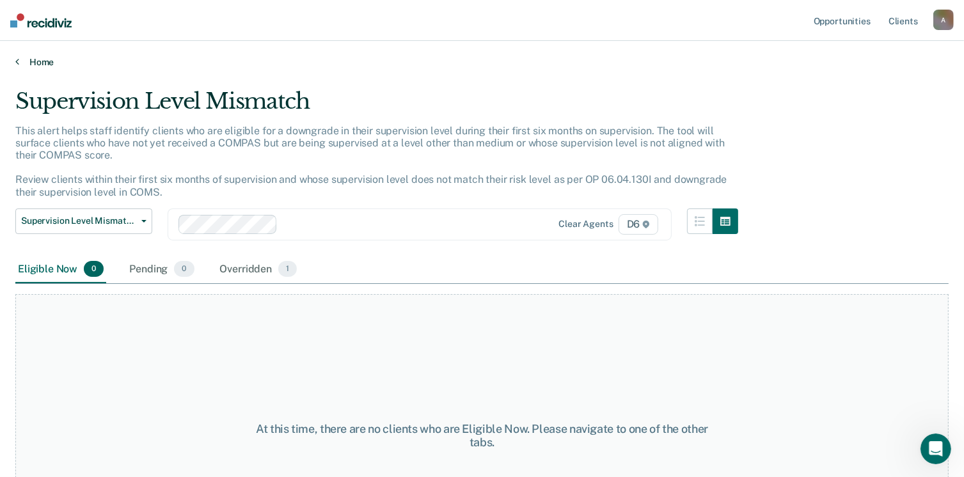
click at [28, 63] on link "Home" at bounding box center [482, 62] width 934 height 12
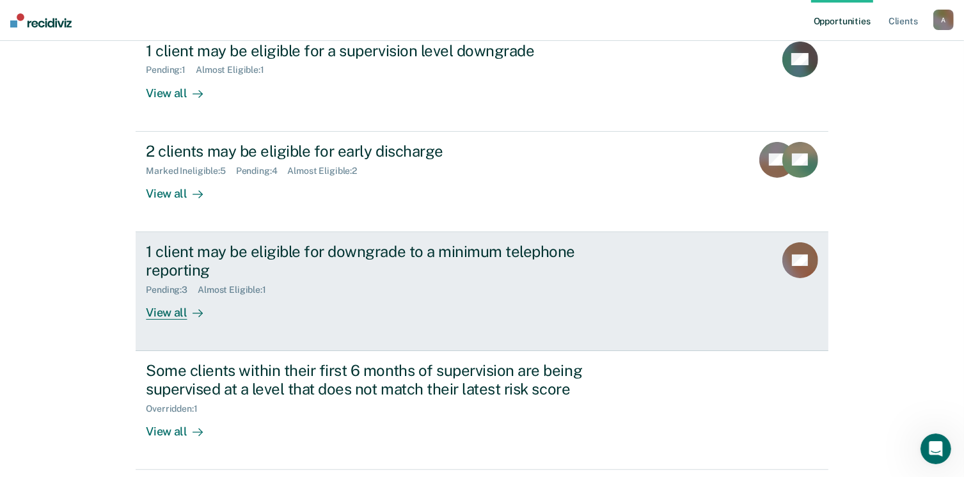
scroll to position [140, 0]
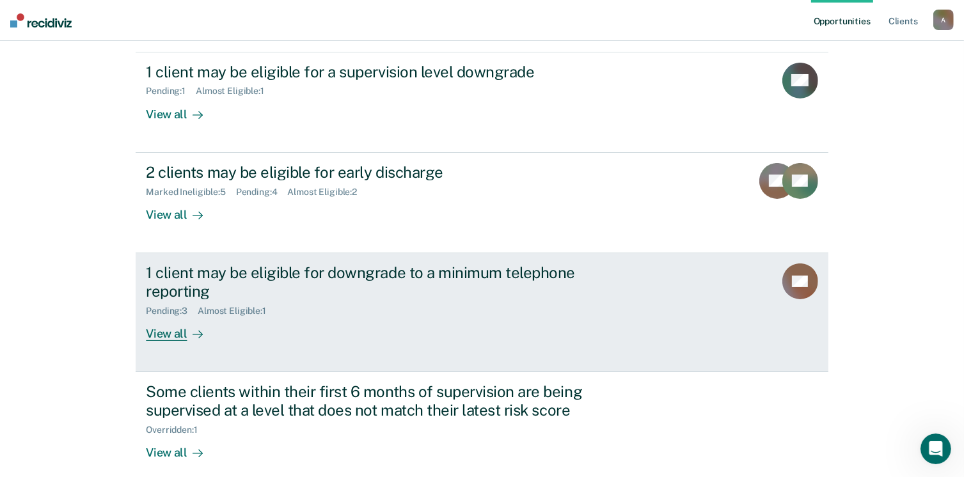
click at [170, 333] on div "View all" at bounding box center [182, 328] width 72 height 25
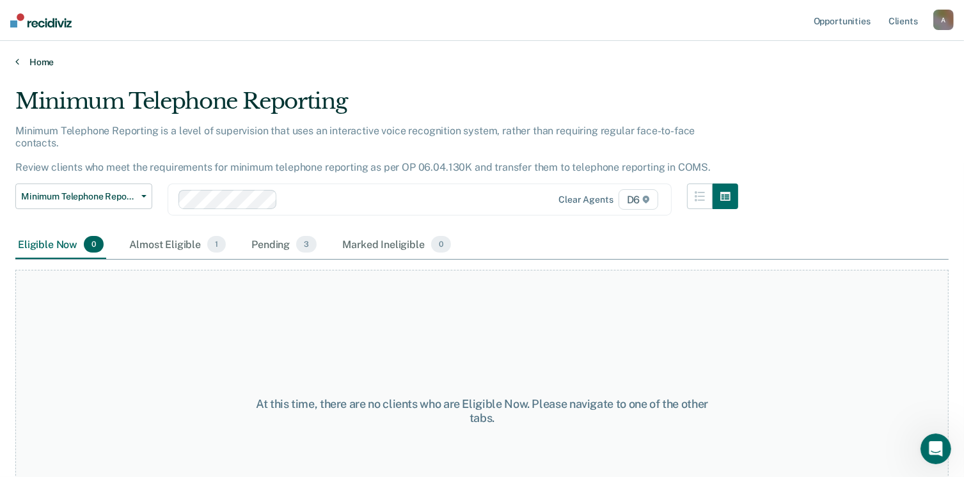
click at [21, 60] on link "Home" at bounding box center [482, 62] width 934 height 12
